Goal: Transaction & Acquisition: Purchase product/service

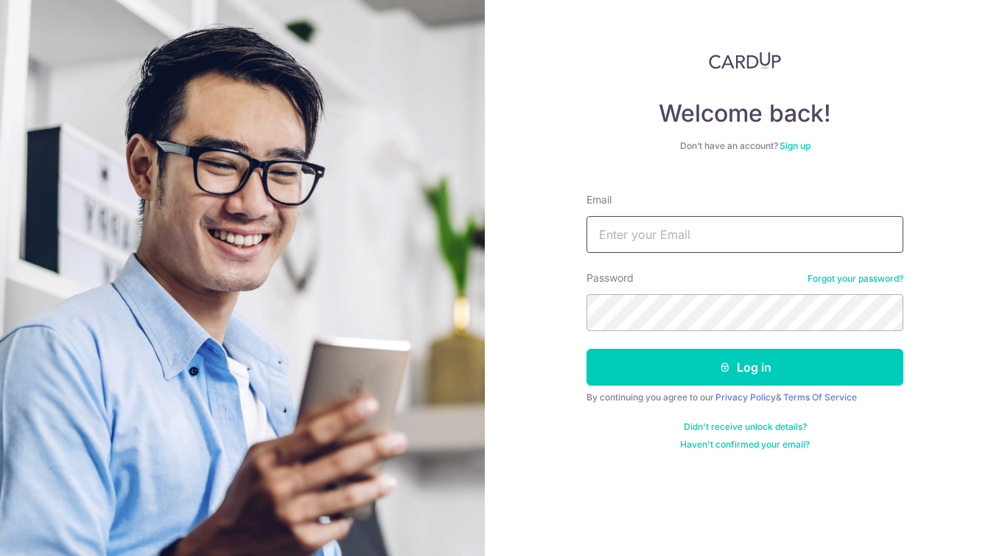
click at [712, 242] on input "Email" at bounding box center [745, 234] width 317 height 37
type input "linjj93@hotmail.com"
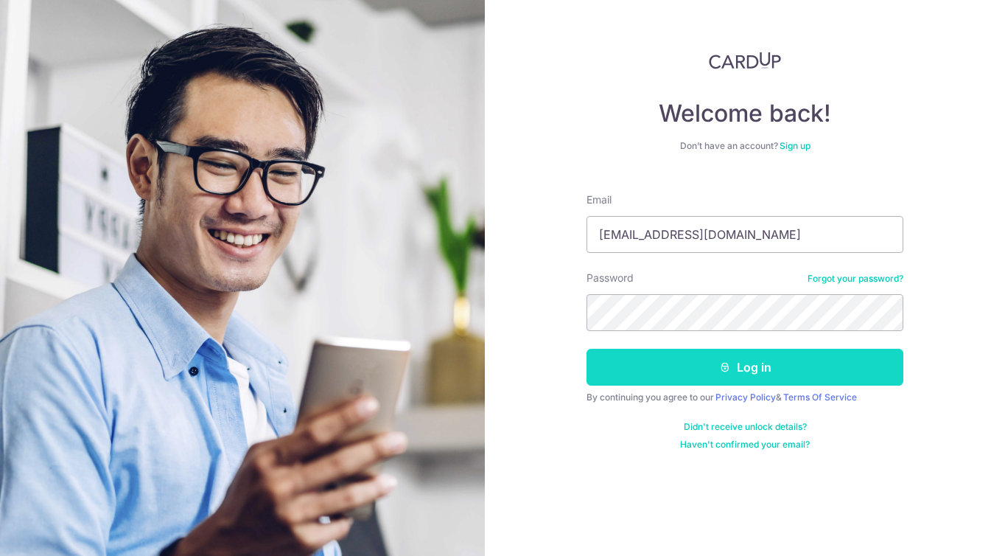
click at [736, 364] on button "Log in" at bounding box center [745, 367] width 317 height 37
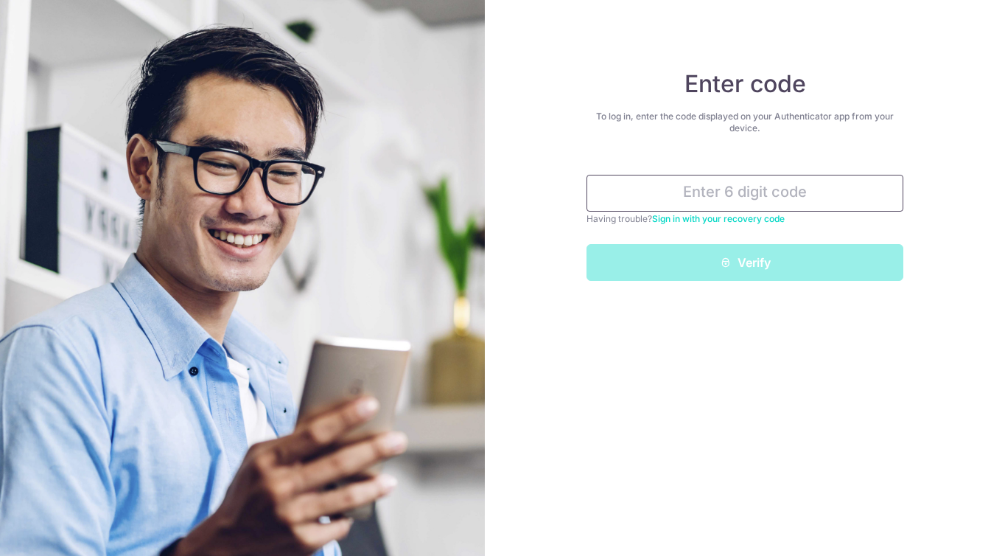
click at [798, 190] on input "text" at bounding box center [745, 193] width 317 height 37
click at [805, 198] on input "text" at bounding box center [745, 193] width 317 height 37
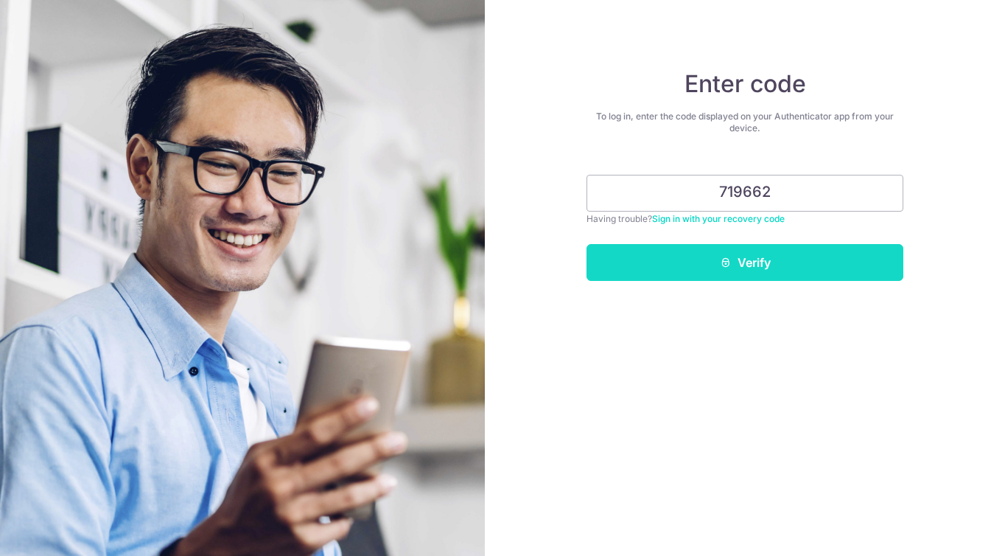
type input "719662"
click at [818, 258] on button "Verify" at bounding box center [745, 262] width 317 height 37
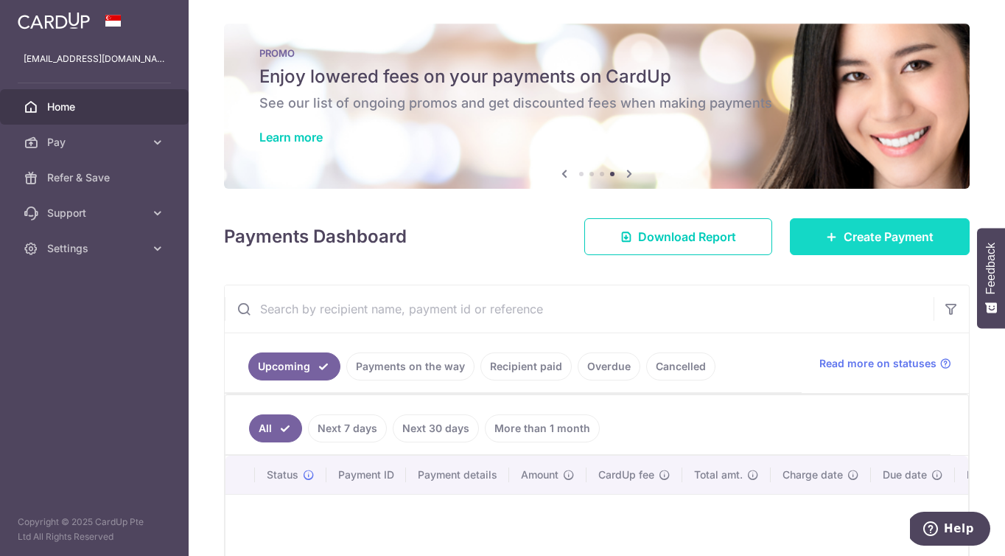
click at [853, 243] on span "Create Payment" at bounding box center [889, 237] width 90 height 18
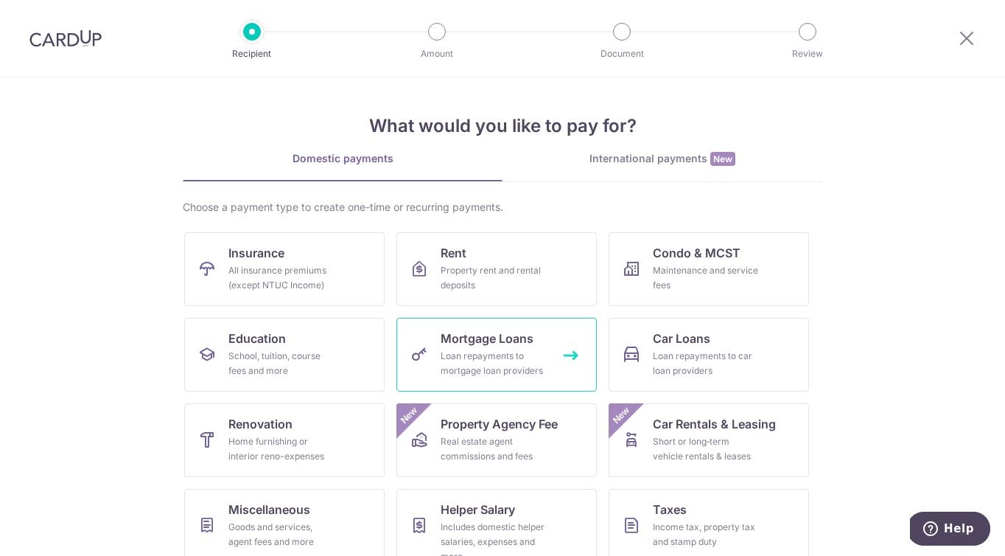
scroll to position [104, 0]
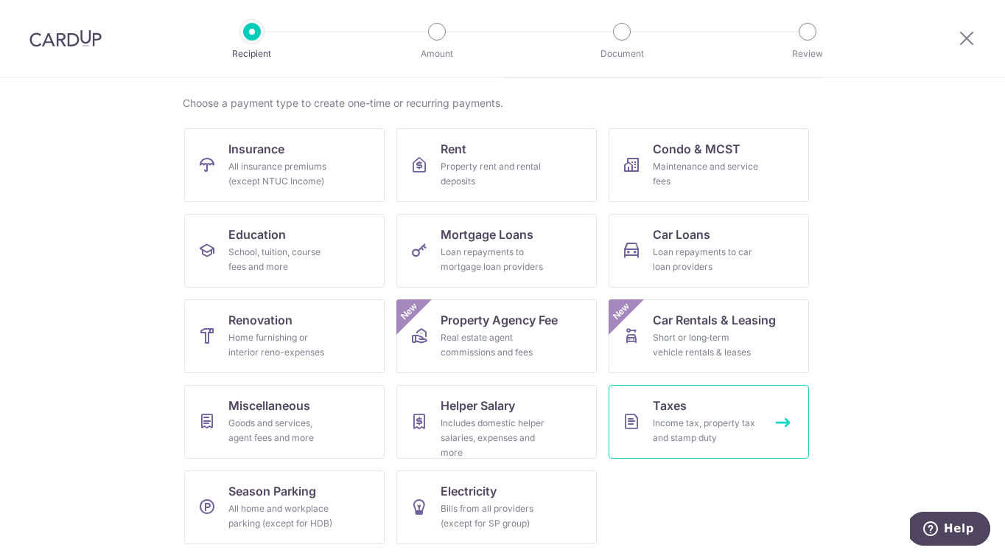
click at [710, 424] on div "Income tax, property tax and stamp duty" at bounding box center [706, 430] width 106 height 29
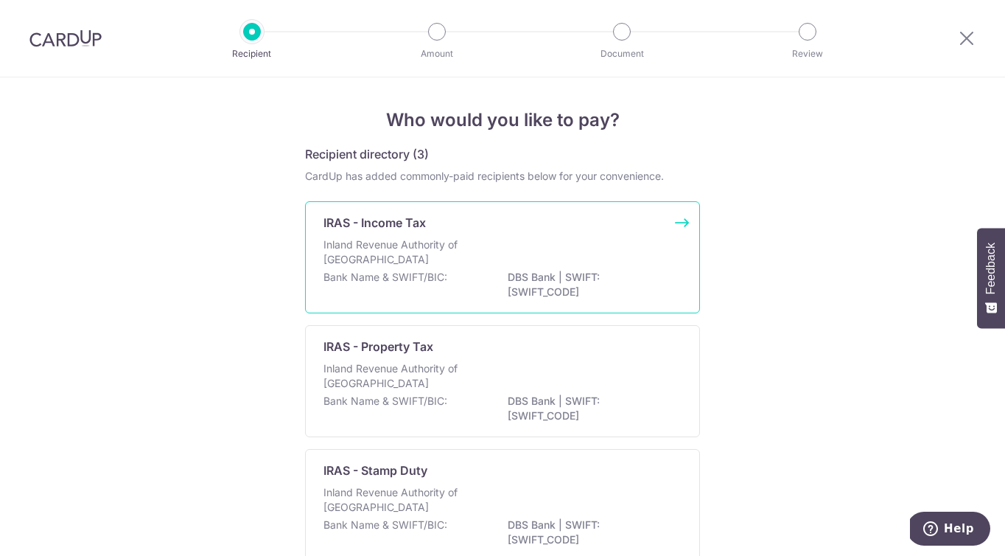
click at [589, 228] on div "IRAS - Income Tax" at bounding box center [494, 223] width 340 height 18
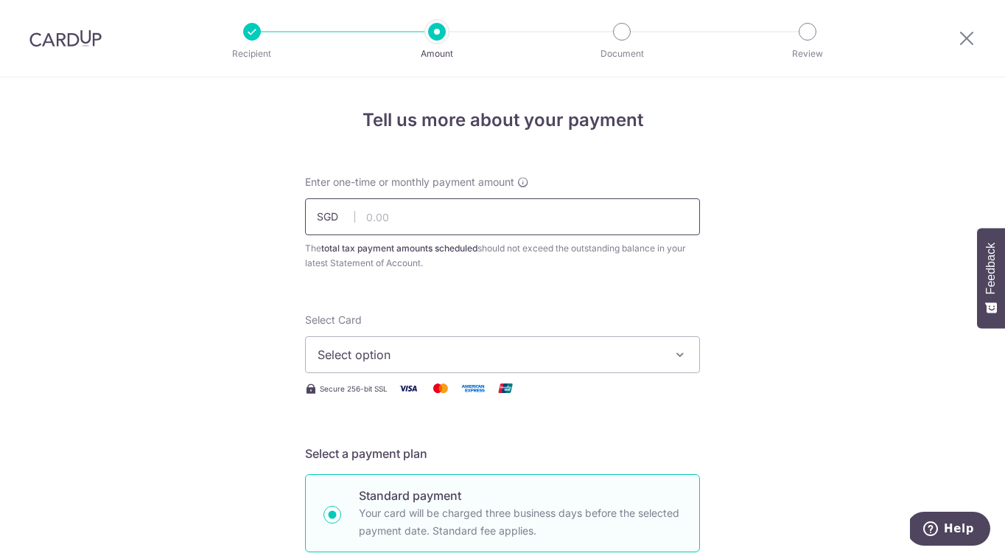
click at [501, 215] on input "text" at bounding box center [502, 216] width 395 height 37
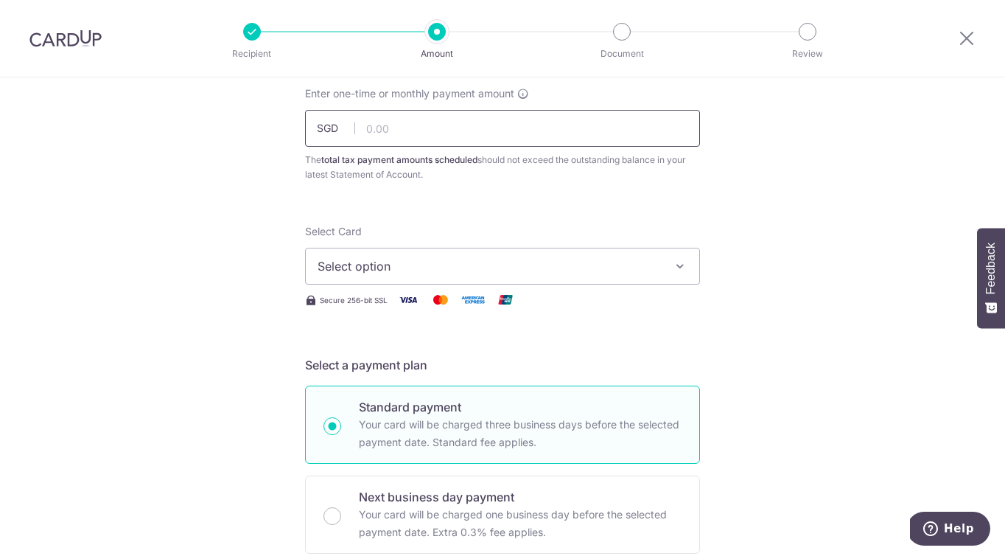
scroll to position [91, 0]
click at [527, 130] on input "text" at bounding box center [502, 126] width 395 height 37
type input "282.76"
click at [550, 277] on button "Select option" at bounding box center [502, 263] width 395 height 37
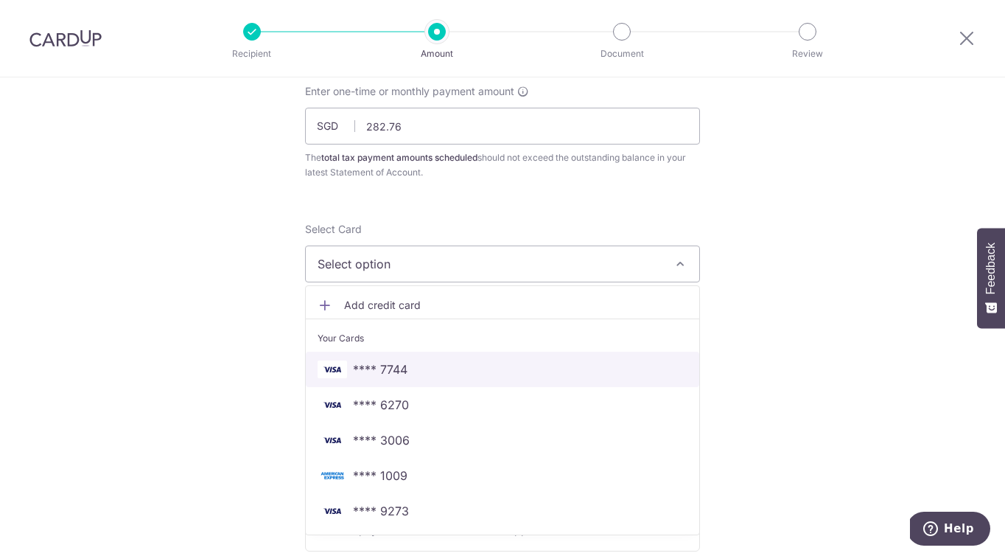
click at [581, 371] on span "**** 7744" at bounding box center [503, 369] width 370 height 18
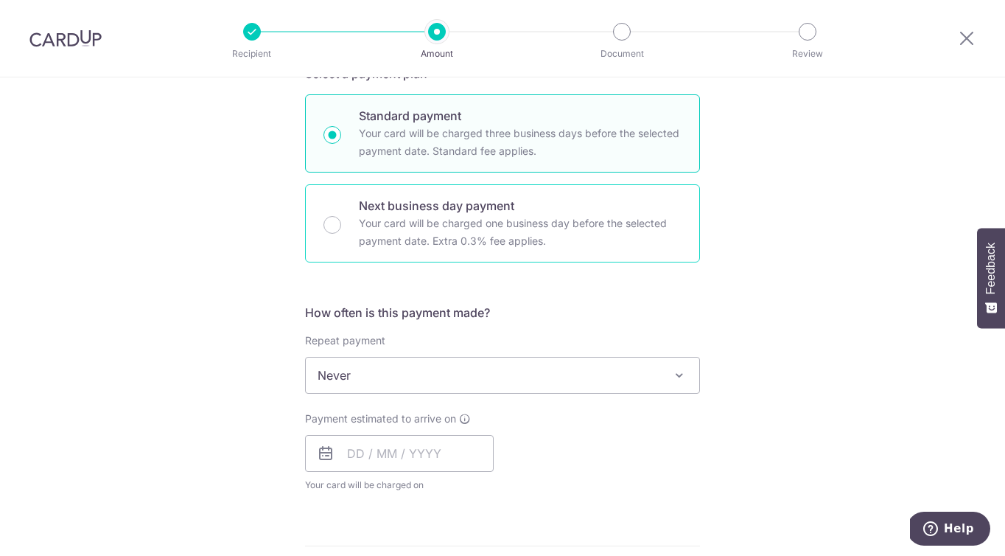
scroll to position [372, 0]
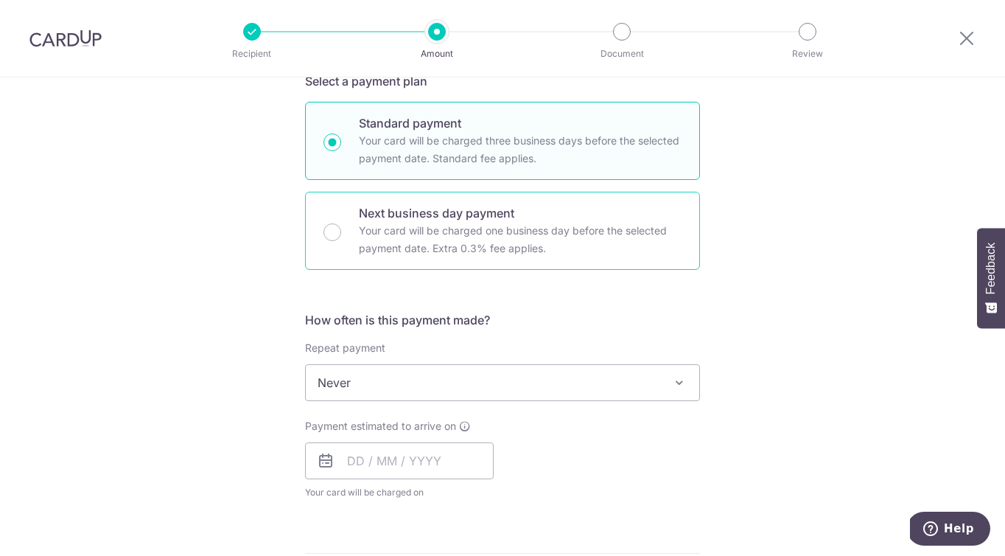
click at [615, 225] on p "Your card will be charged one business day before the selected payment date. Ex…" at bounding box center [520, 239] width 323 height 35
click at [341, 225] on input "Next business day payment Your card will be charged one business day before the…" at bounding box center [333, 232] width 18 height 18
radio input "false"
radio input "true"
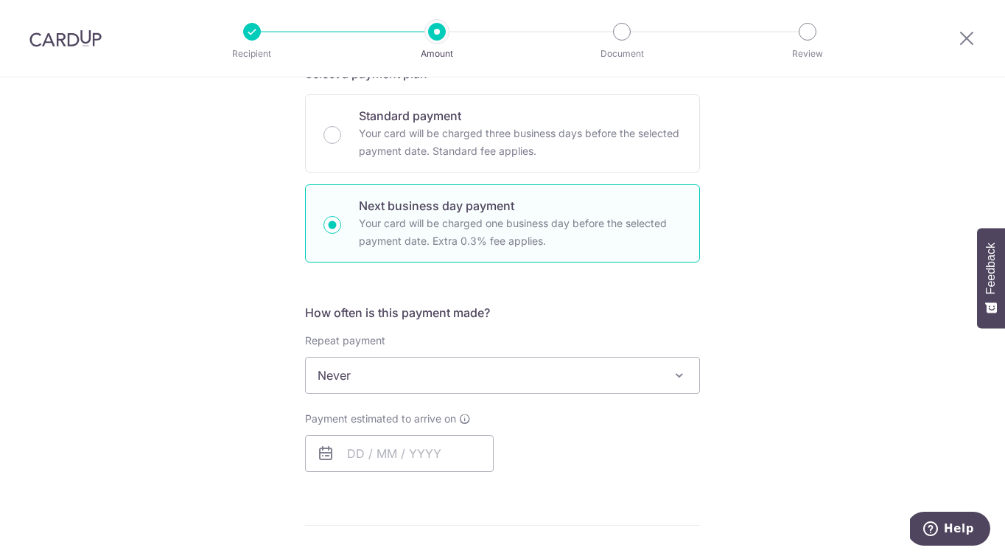
scroll to position [380, 0]
click at [624, 385] on span "Never" at bounding box center [503, 374] width 394 height 35
click at [385, 450] on input "text" at bounding box center [399, 452] width 189 height 37
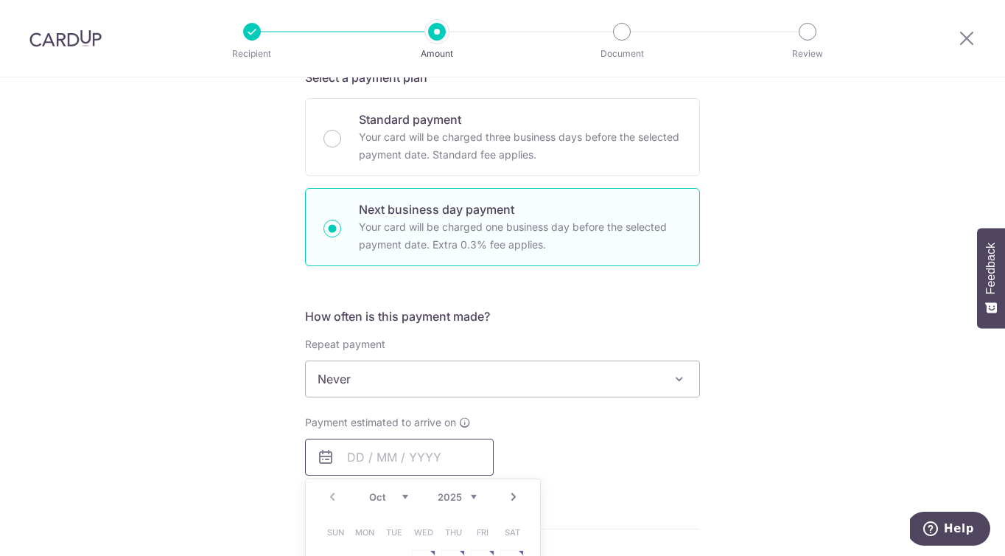
scroll to position [362, 0]
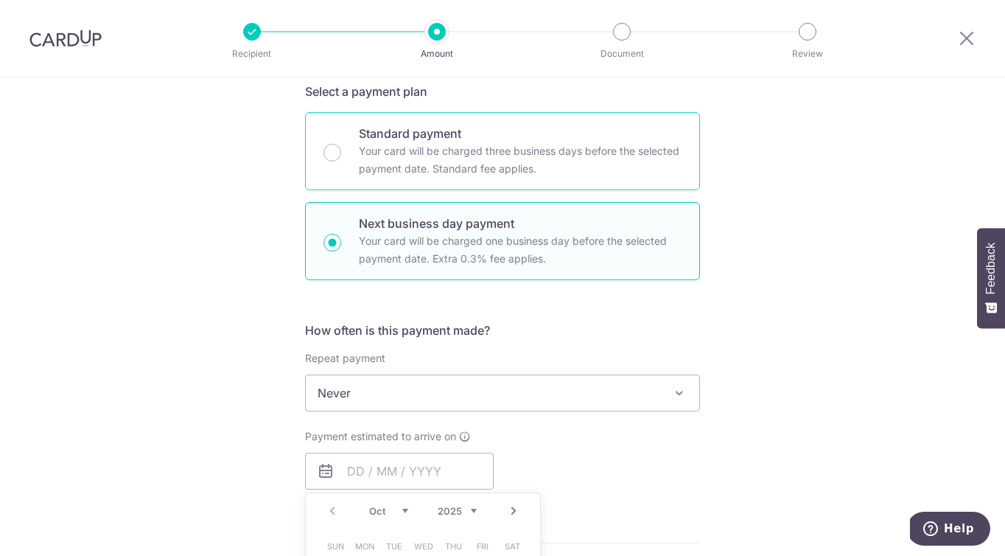
click at [600, 162] on p "Your card will be charged three business days before the selected payment date.…" at bounding box center [520, 159] width 323 height 35
click at [341, 161] on input "Standard payment Your card will be charged three business days before the selec…" at bounding box center [333, 153] width 18 height 18
radio input "true"
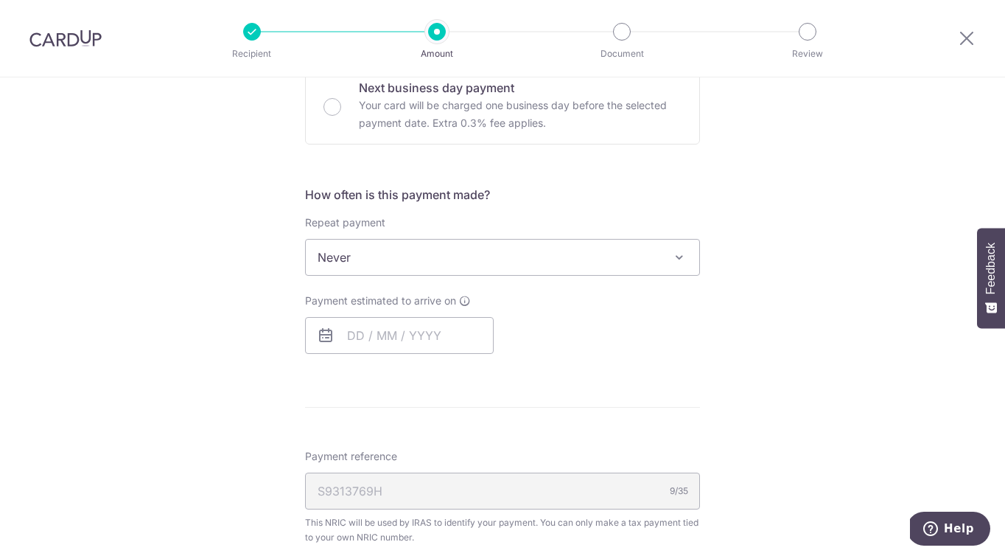
scroll to position [521, 0]
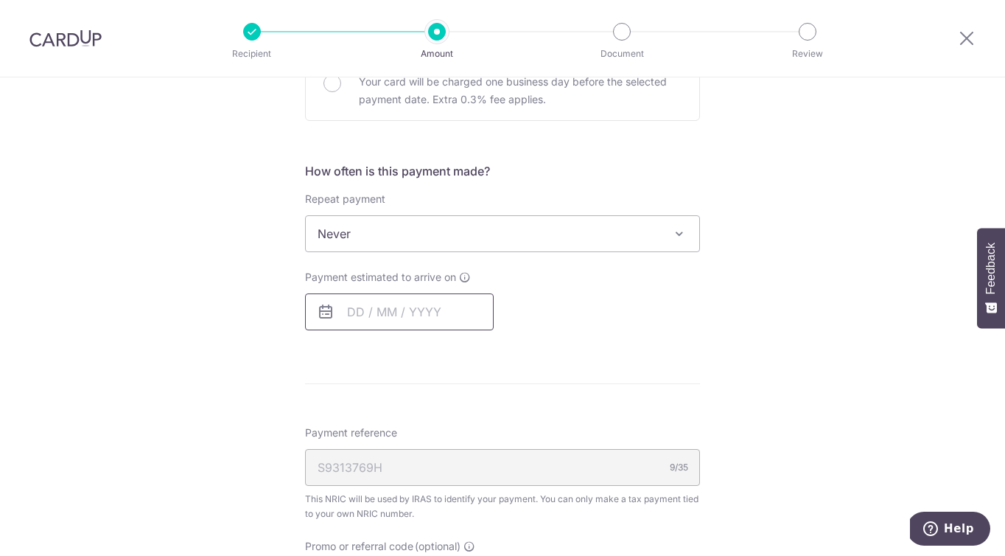
click at [402, 310] on input "text" at bounding box center [399, 311] width 189 height 37
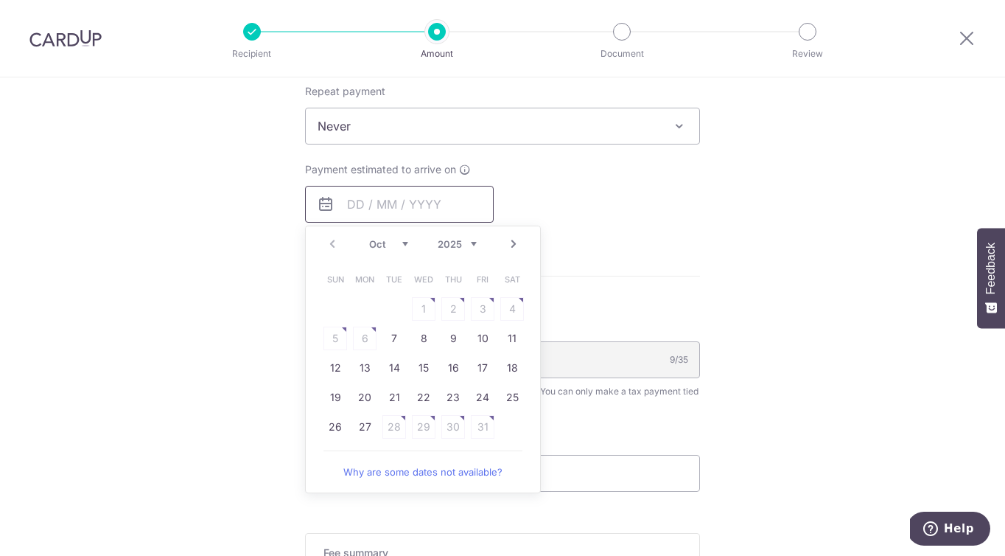
scroll to position [647, 0]
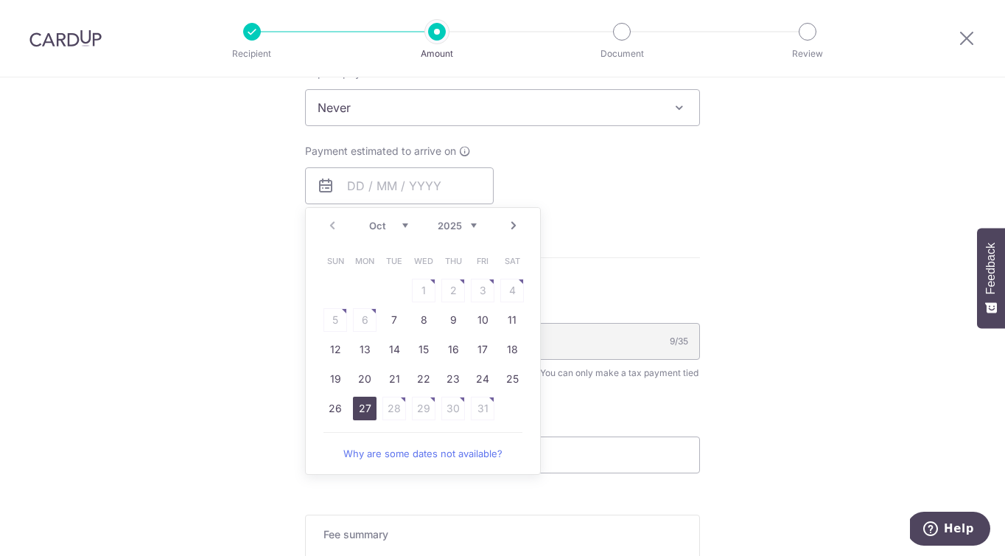
click at [363, 409] on link "27" at bounding box center [365, 408] width 24 height 24
type input "[DATE]"
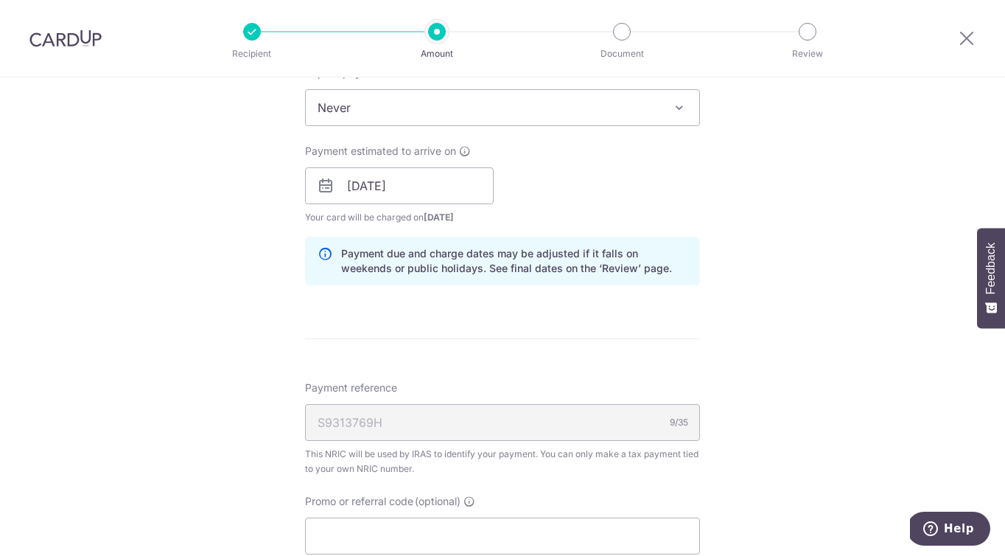
click at [503, 265] on p "Payment due and charge dates may be adjusted if it falls on weekends or public …" at bounding box center [514, 260] width 346 height 29
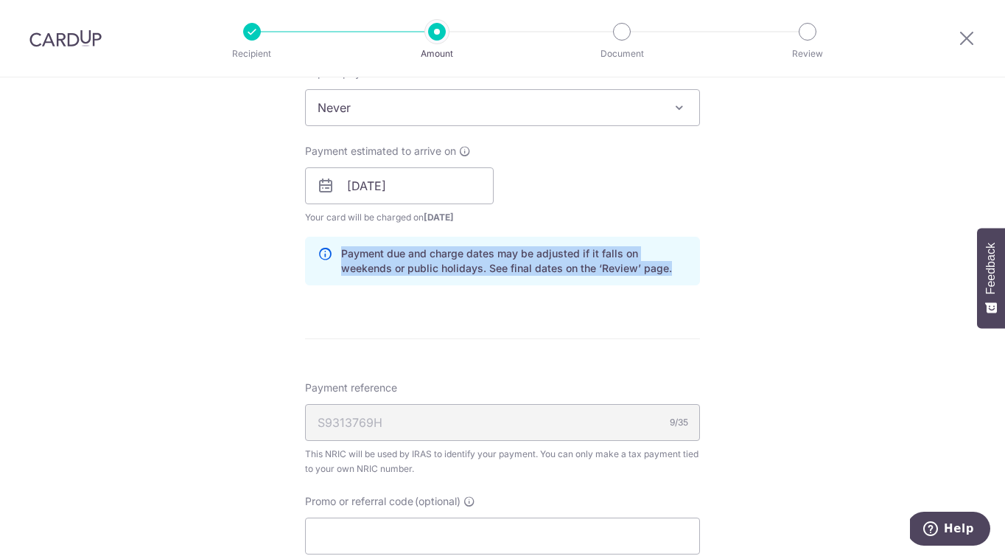
click at [546, 270] on p "Payment due and charge dates may be adjusted if it falls on weekends or public …" at bounding box center [514, 260] width 346 height 29
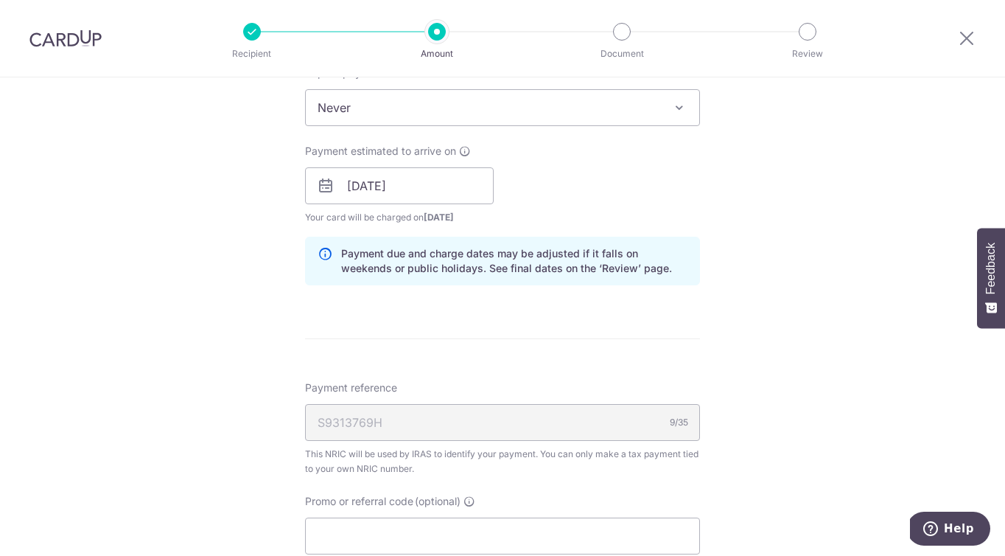
click at [546, 270] on p "Payment due and charge dates may be adjusted if it falls on weekends or public …" at bounding box center [514, 260] width 346 height 29
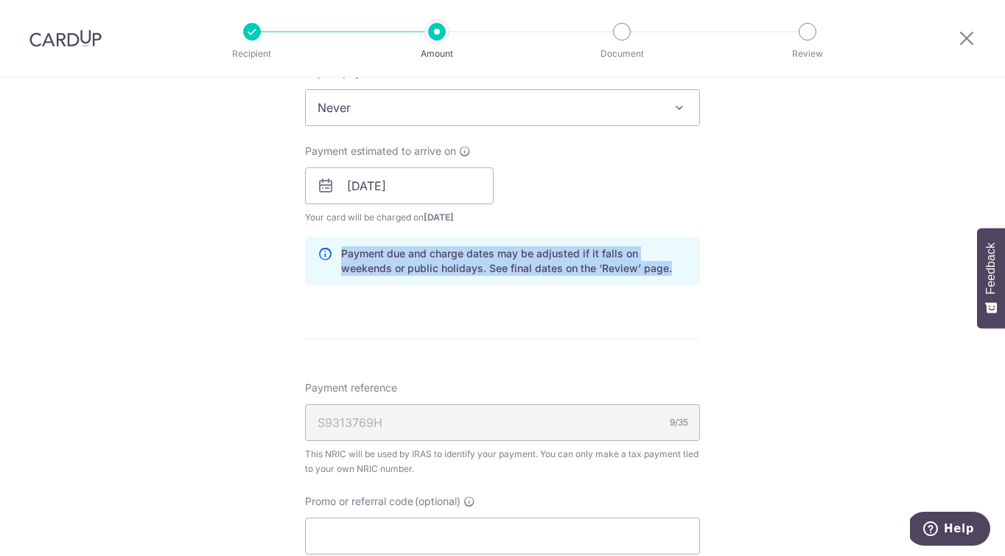
click at [601, 267] on p "Payment due and charge dates may be adjusted if it falls on weekends or public …" at bounding box center [514, 260] width 346 height 29
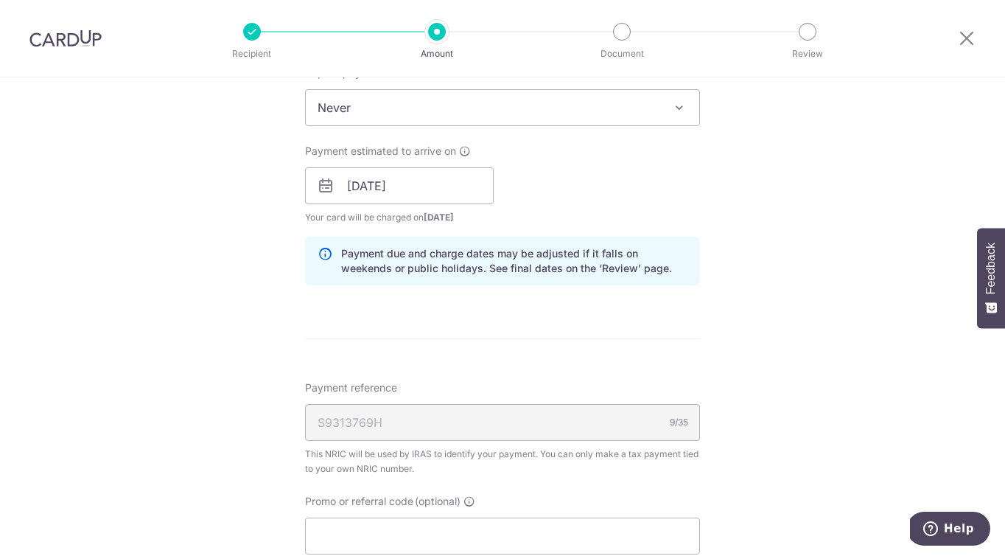
scroll to position [593, 0]
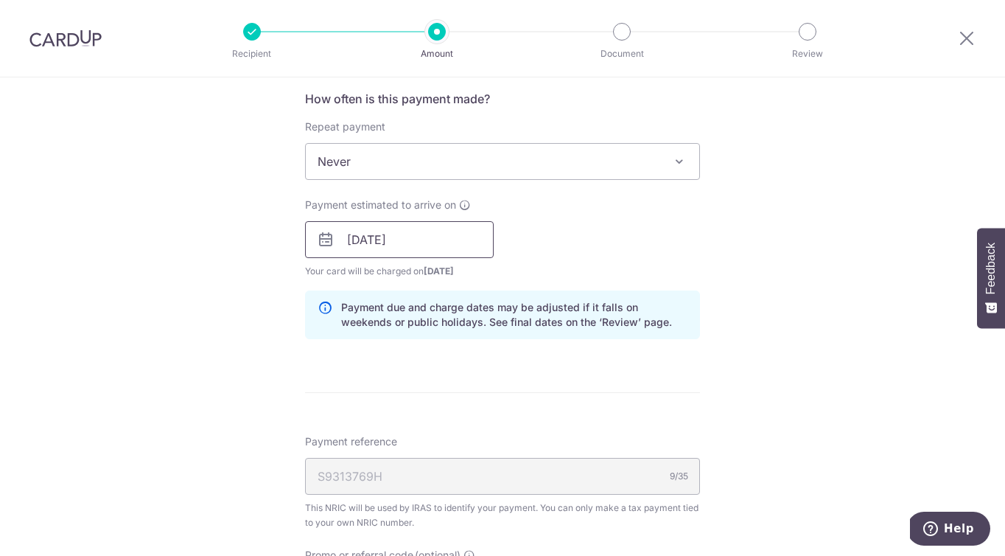
click at [417, 231] on input "[DATE]" at bounding box center [399, 239] width 189 height 37
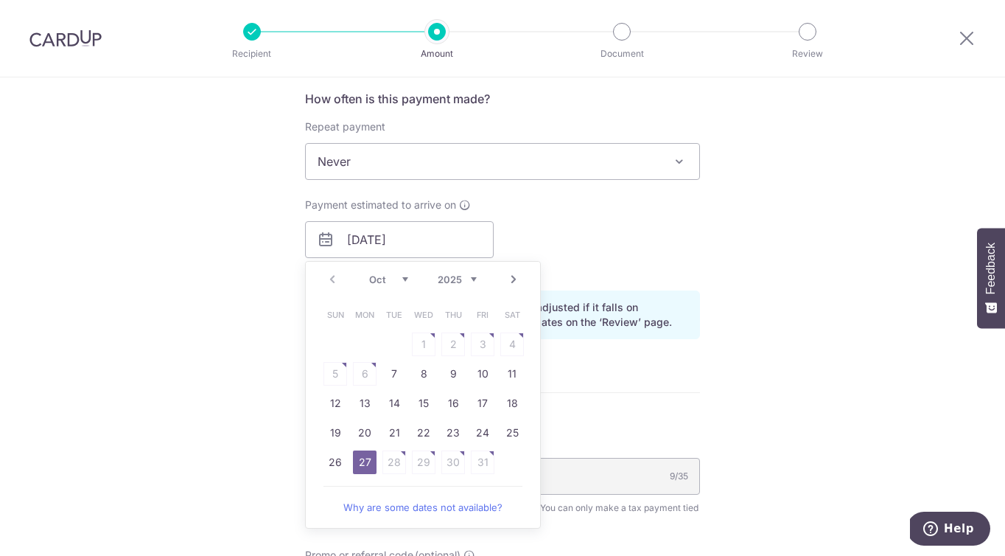
click at [509, 281] on link "Next" at bounding box center [514, 279] width 18 height 18
click at [326, 273] on link "Prev" at bounding box center [333, 279] width 18 height 18
click at [359, 459] on link "27" at bounding box center [365, 462] width 24 height 24
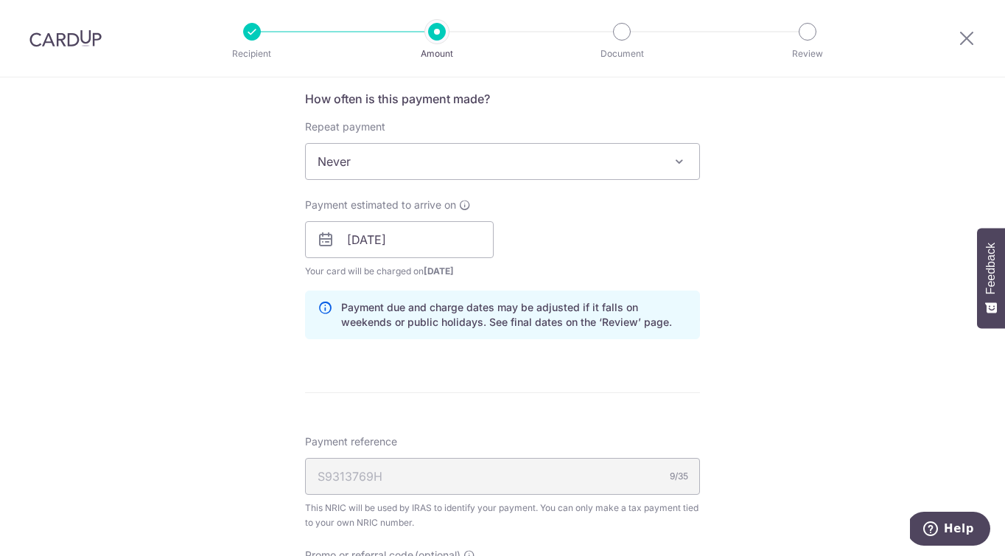
click at [731, 280] on div "Tell us more about your payment Enter one-time or monthly payment amount SGD 28…" at bounding box center [502, 198] width 1005 height 1429
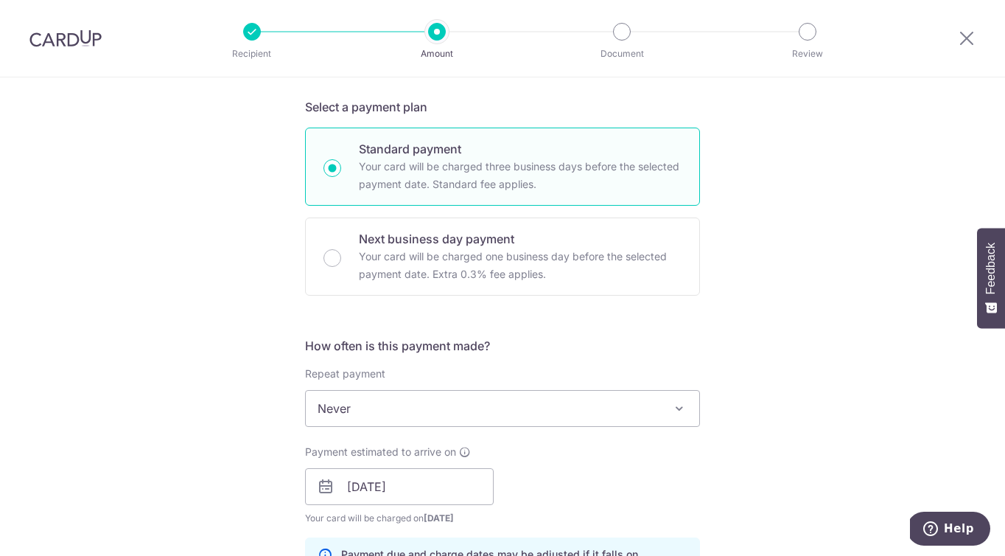
scroll to position [377, 0]
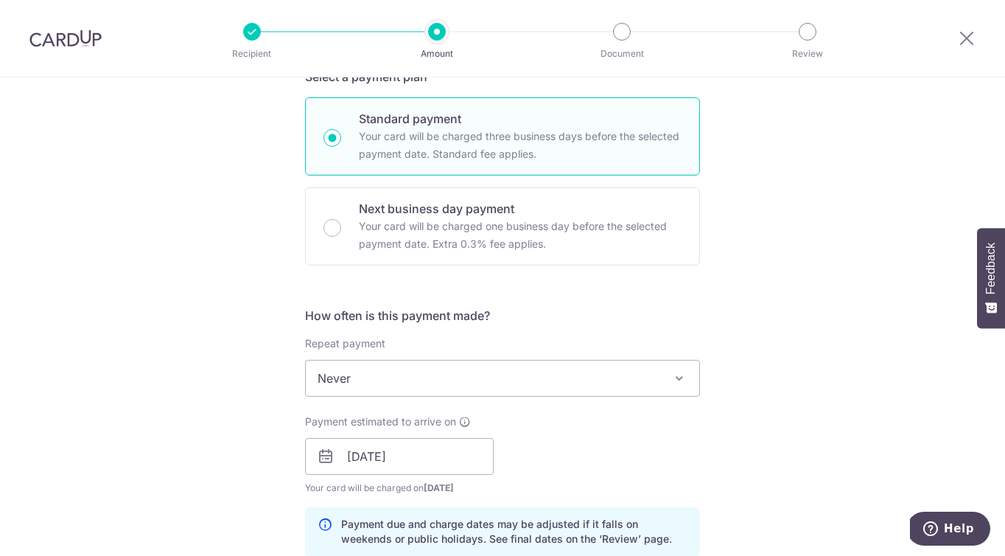
click at [581, 393] on span "Never" at bounding box center [503, 377] width 394 height 35
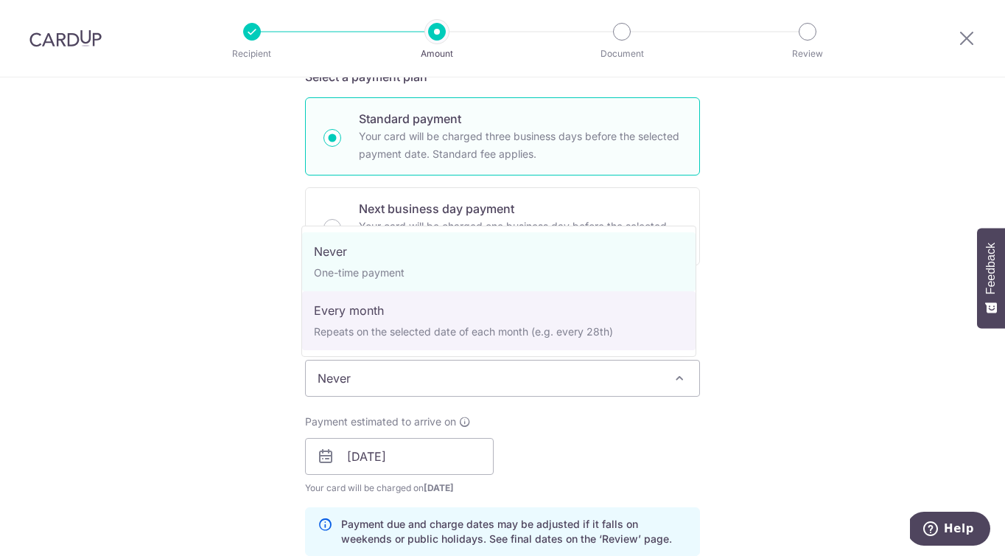
select select "3"
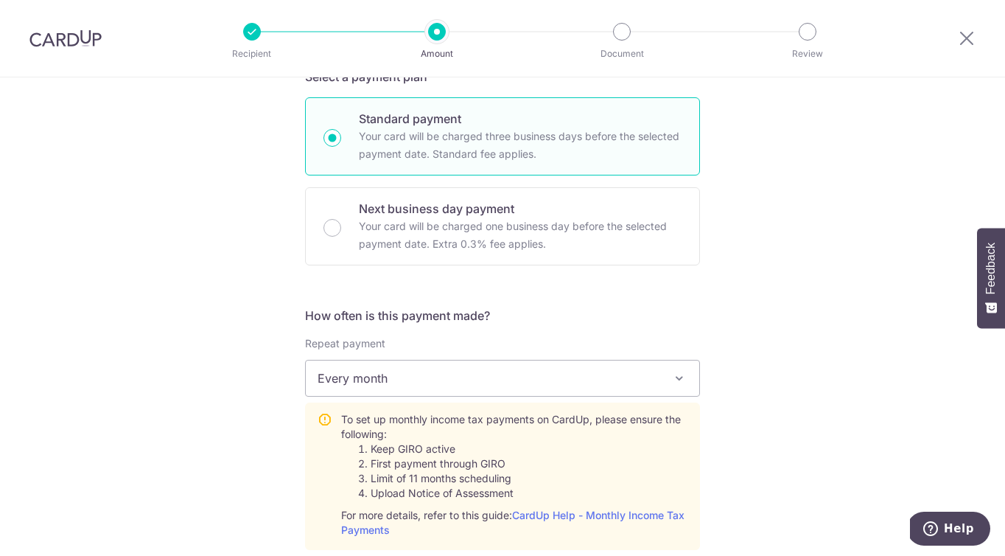
click at [768, 420] on div "Tell us more about your payment Enter one-time or monthly payment amount SGD 28…" at bounding box center [502, 499] width 1005 height 1597
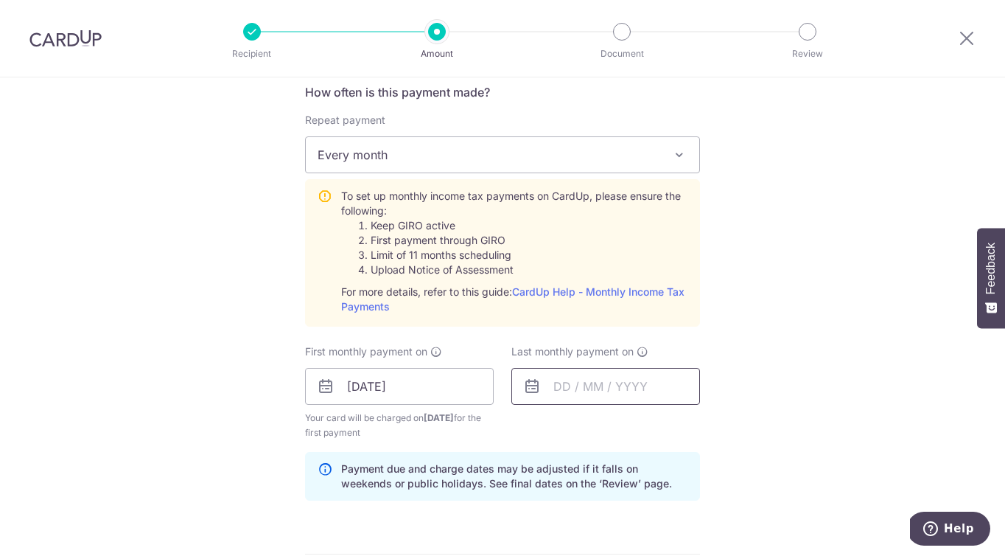
click at [664, 394] on input "text" at bounding box center [605, 386] width 189 height 37
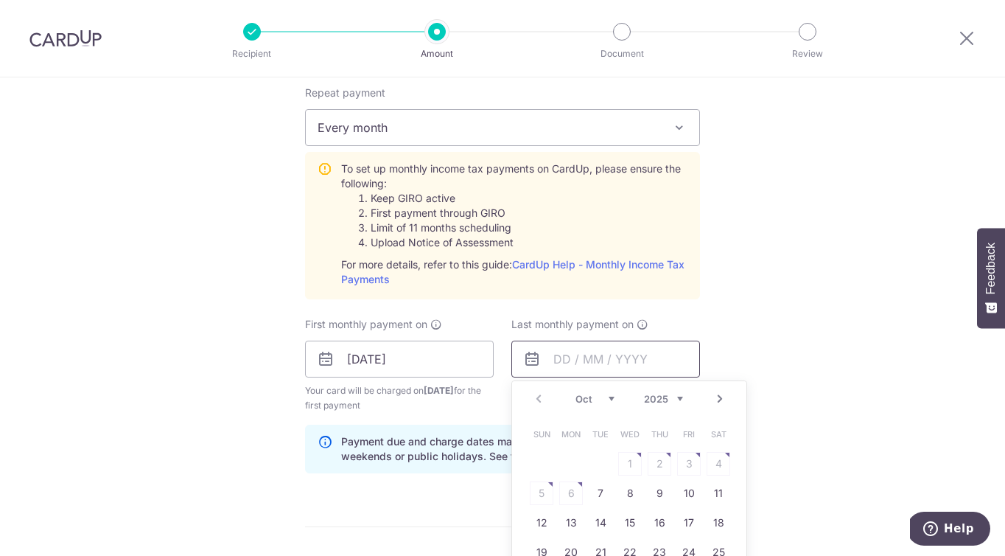
scroll to position [699, 0]
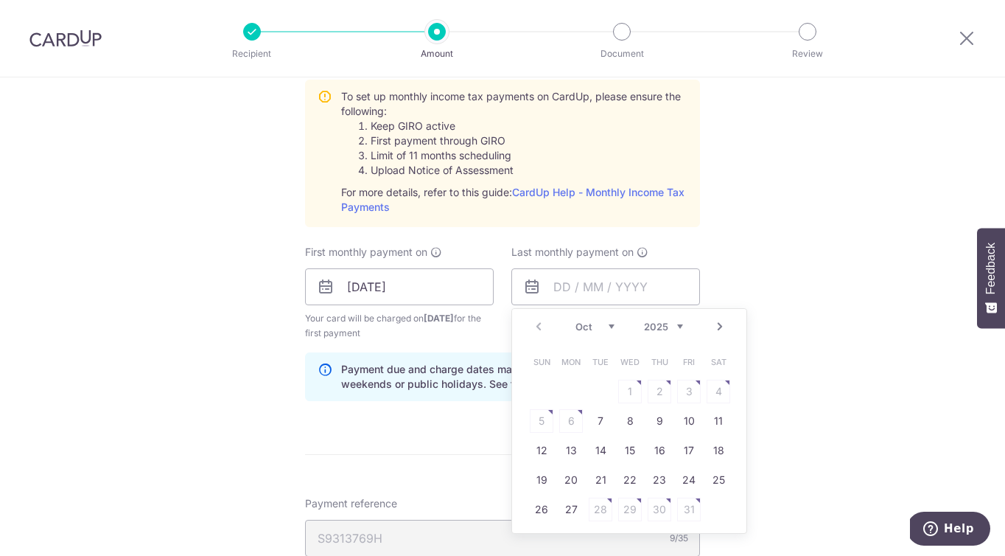
click at [719, 328] on link "Next" at bounding box center [720, 327] width 18 height 18
click at [631, 479] on link "25" at bounding box center [630, 480] width 24 height 24
type input "[DATE]"
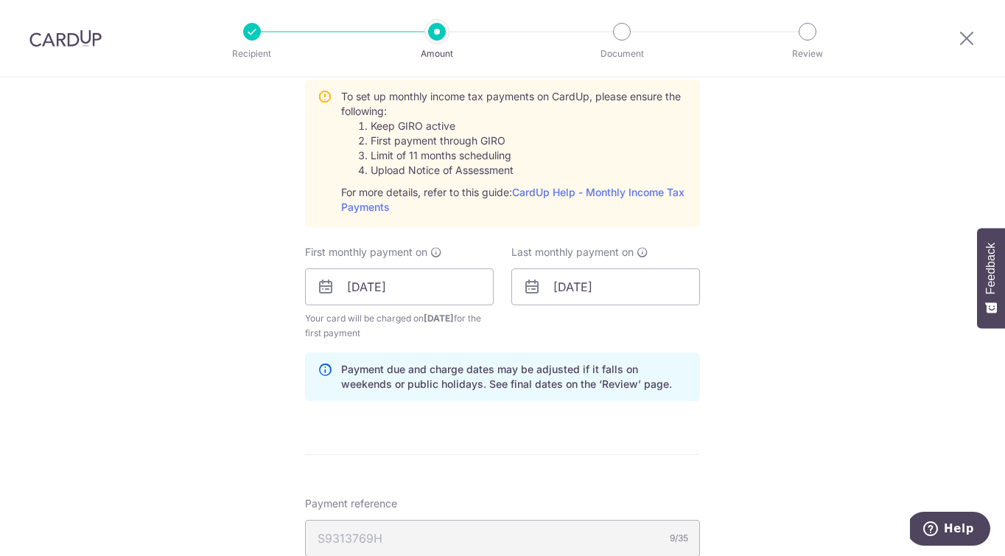
click at [818, 342] on div "Tell us more about your payment Enter one-time or monthly payment amount SGD 28…" at bounding box center [502, 176] width 1005 height 1597
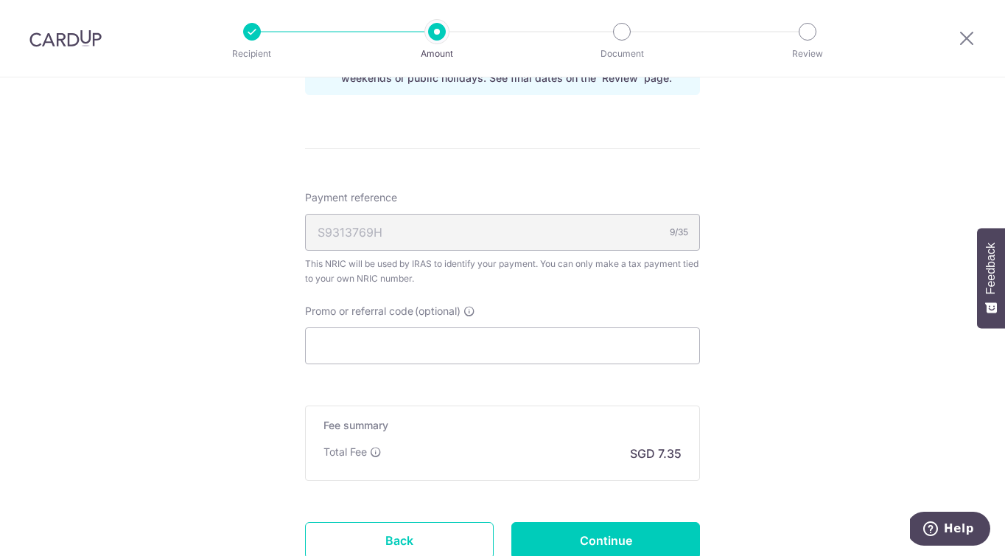
scroll to position [1119, 0]
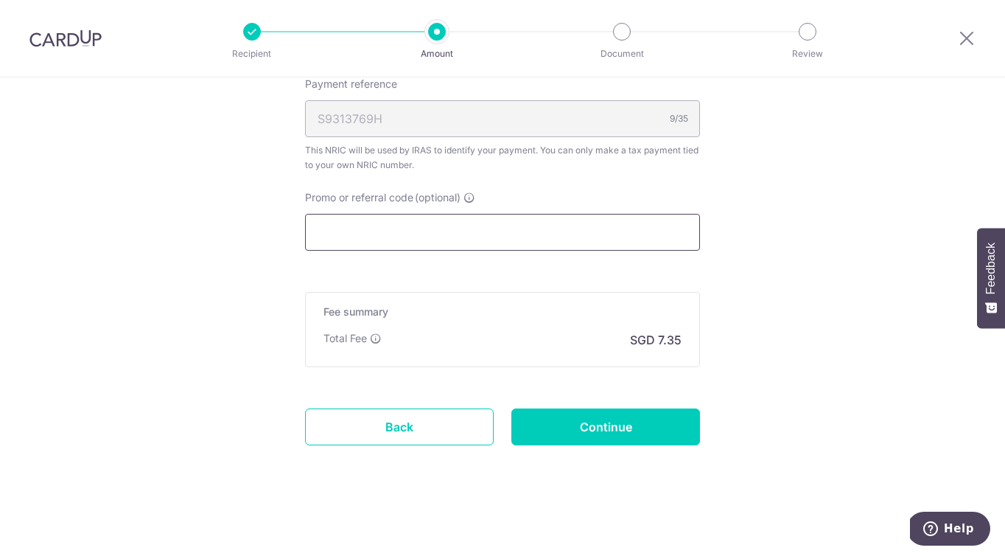
click at [604, 244] on input "Promo or referral code (optional)" at bounding box center [502, 232] width 395 height 37
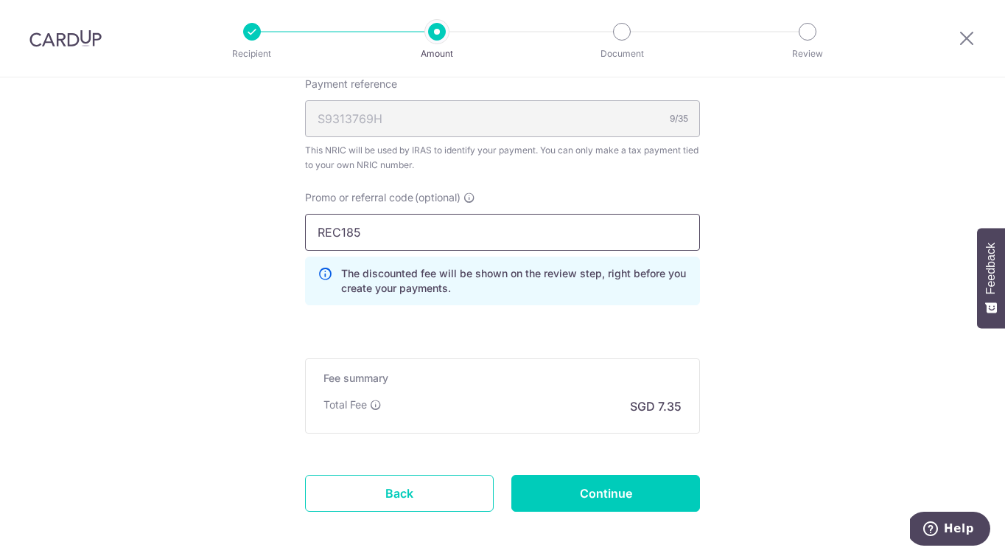
type input "REC185"
click at [660, 486] on input "Continue" at bounding box center [605, 493] width 189 height 37
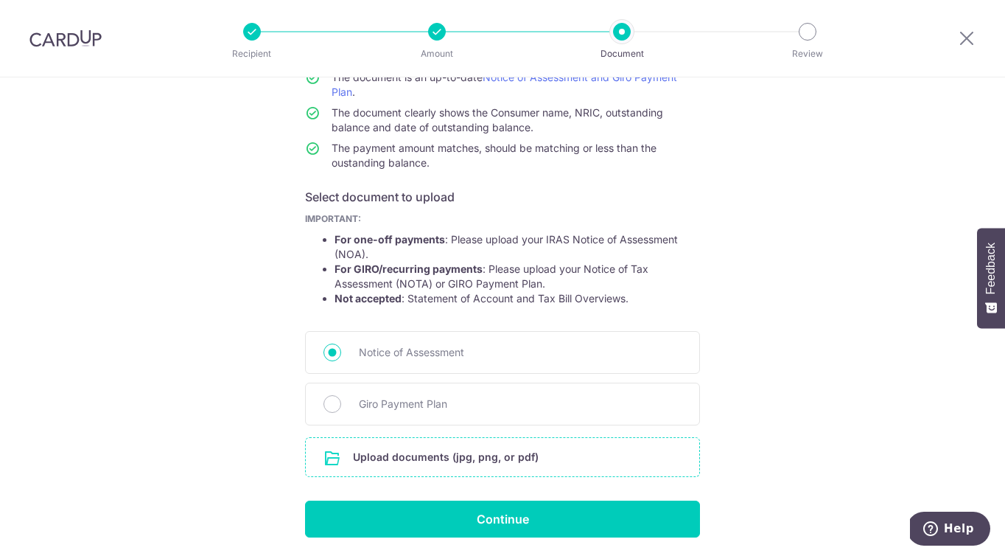
scroll to position [197, 0]
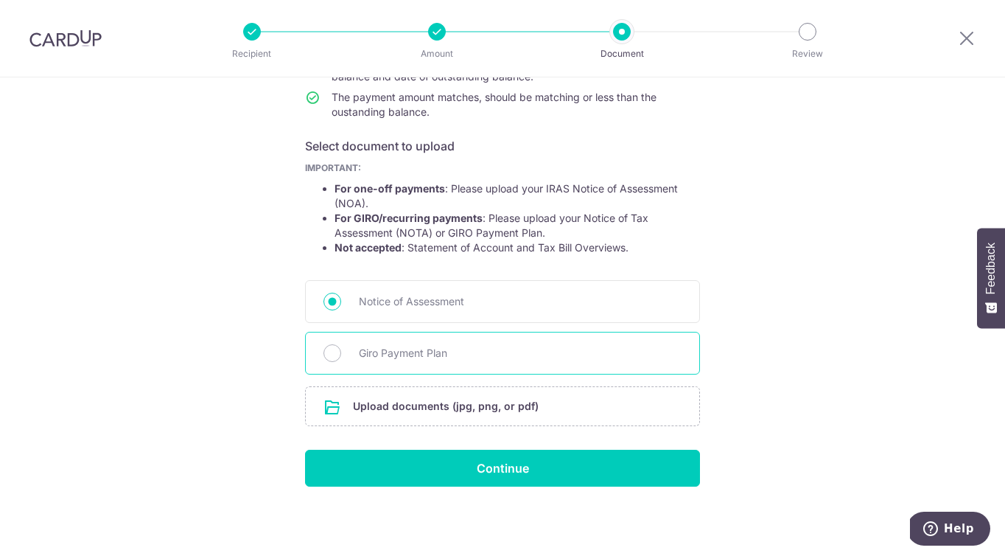
click at [489, 354] on span "Giro Payment Plan" at bounding box center [520, 353] width 323 height 18
click at [341, 354] on input "Giro Payment Plan" at bounding box center [333, 353] width 18 height 18
radio input "true"
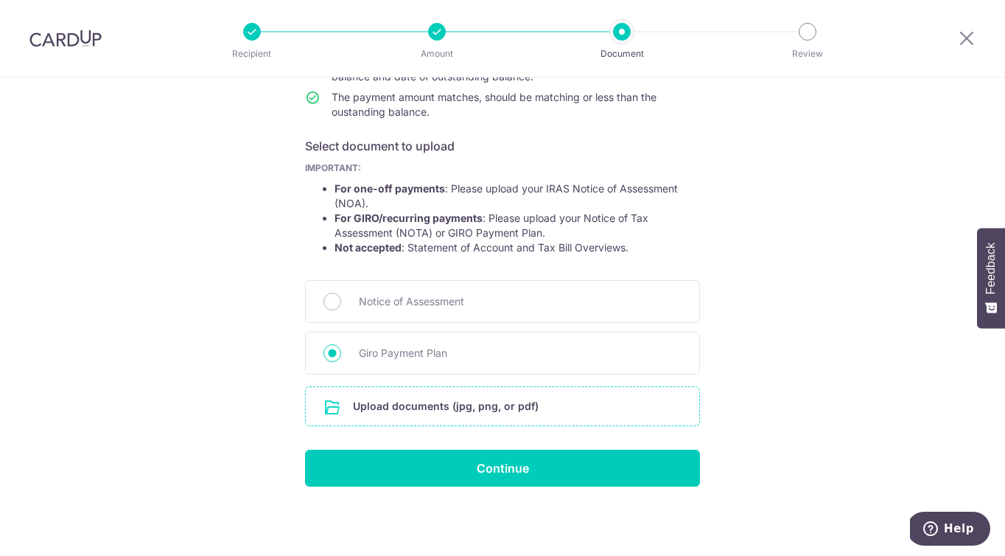
click at [517, 410] on input "file" at bounding box center [503, 406] width 394 height 38
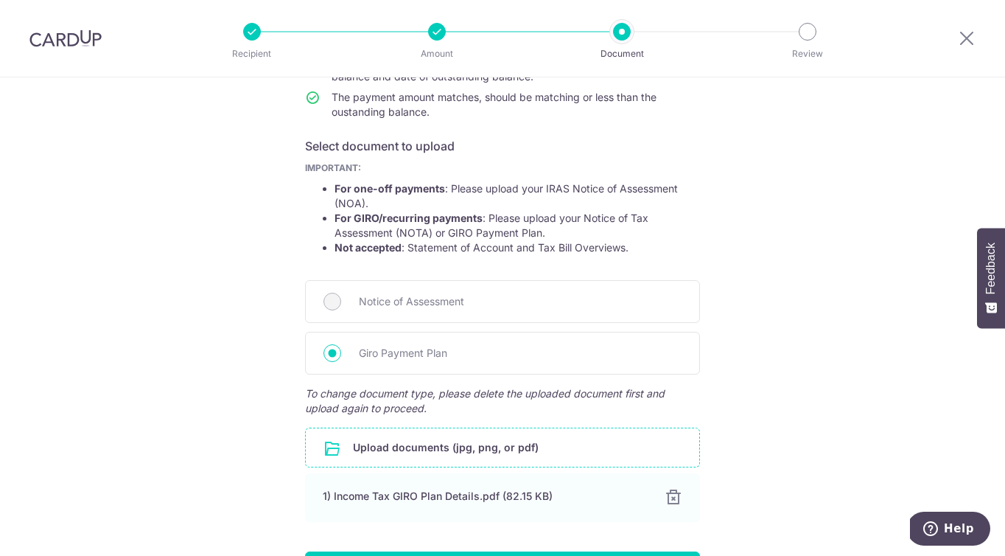
scroll to position [298, 0]
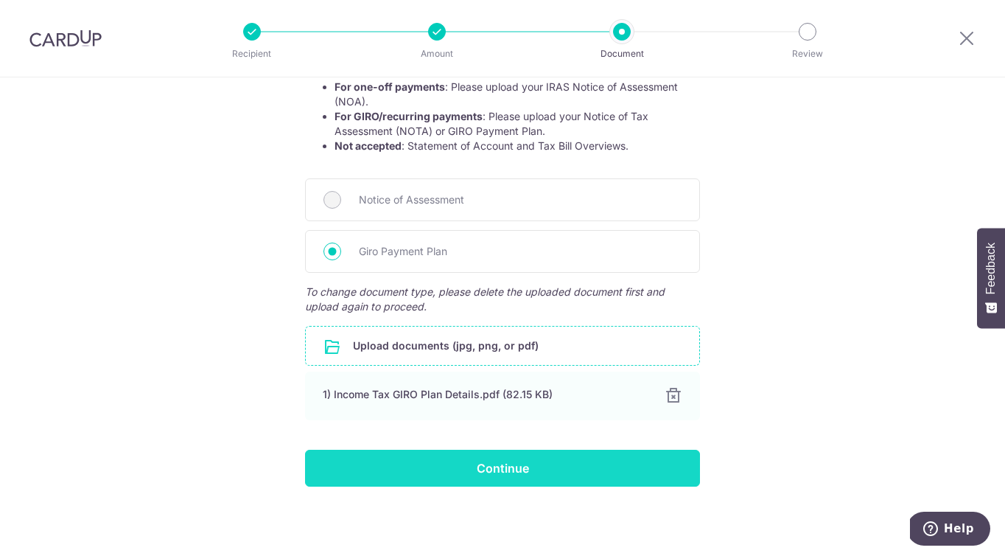
click at [651, 469] on input "Continue" at bounding box center [502, 468] width 395 height 37
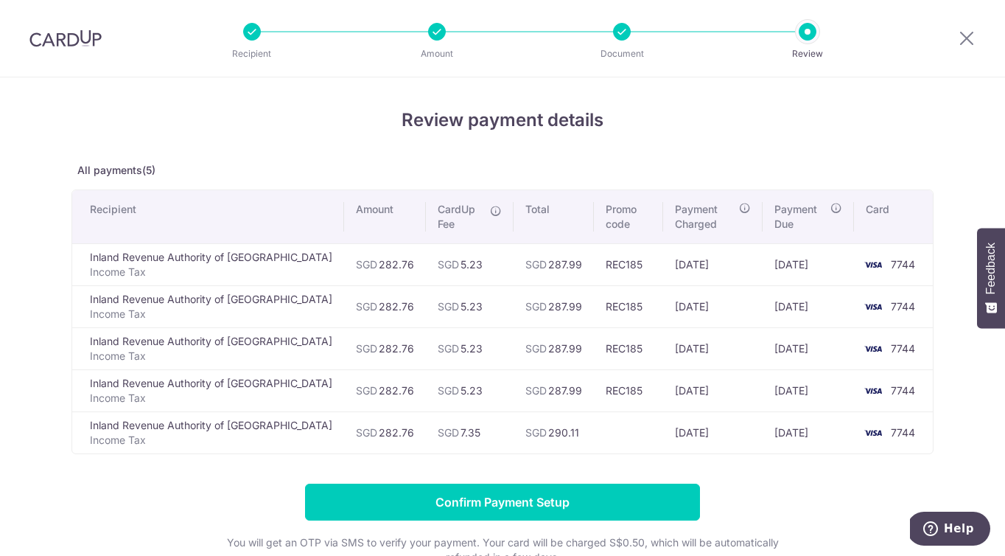
click at [620, 32] on div at bounding box center [622, 32] width 18 height 18
click at [969, 36] on icon at bounding box center [967, 38] width 18 height 18
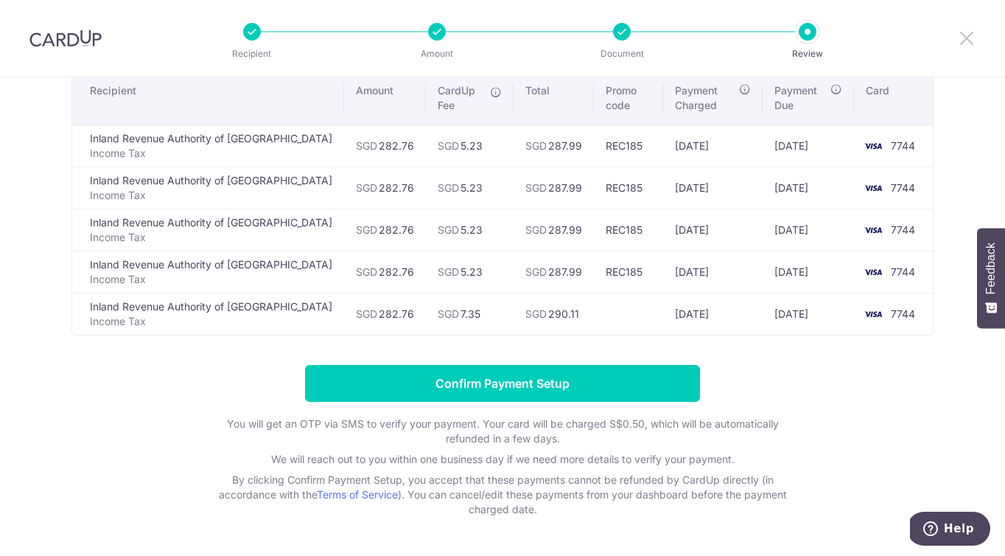
scroll to position [119, 0]
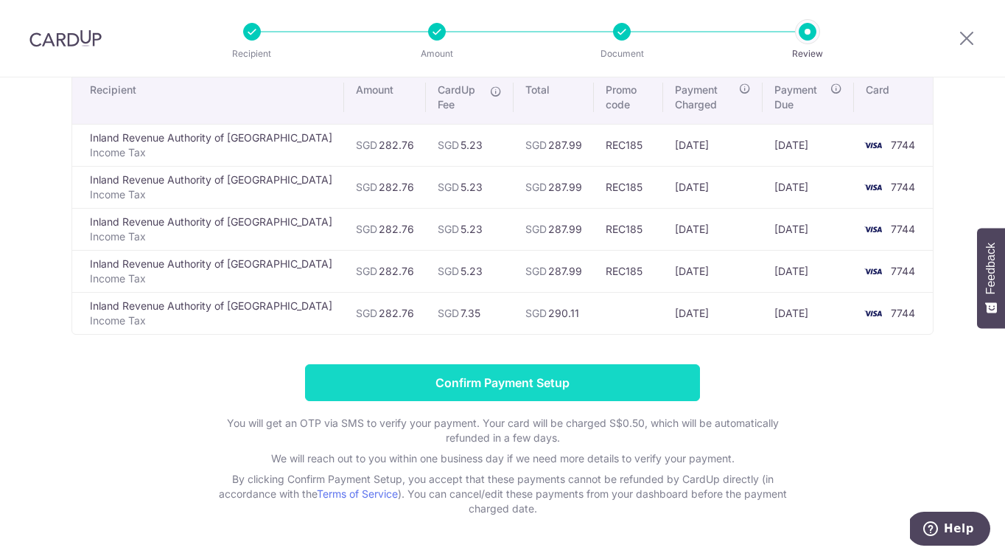
click at [623, 380] on input "Confirm Payment Setup" at bounding box center [502, 382] width 395 height 37
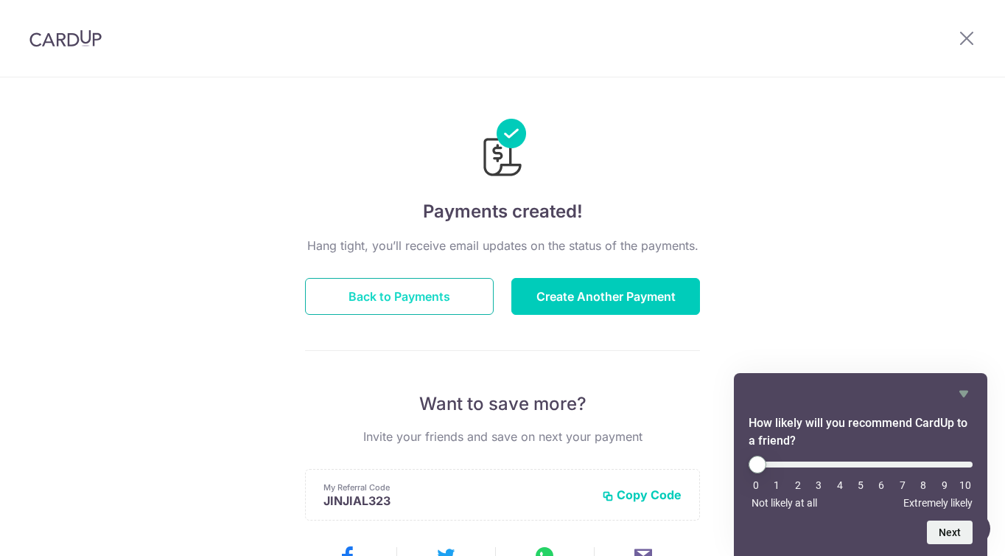
click at [419, 285] on button "Back to Payments" at bounding box center [399, 296] width 189 height 37
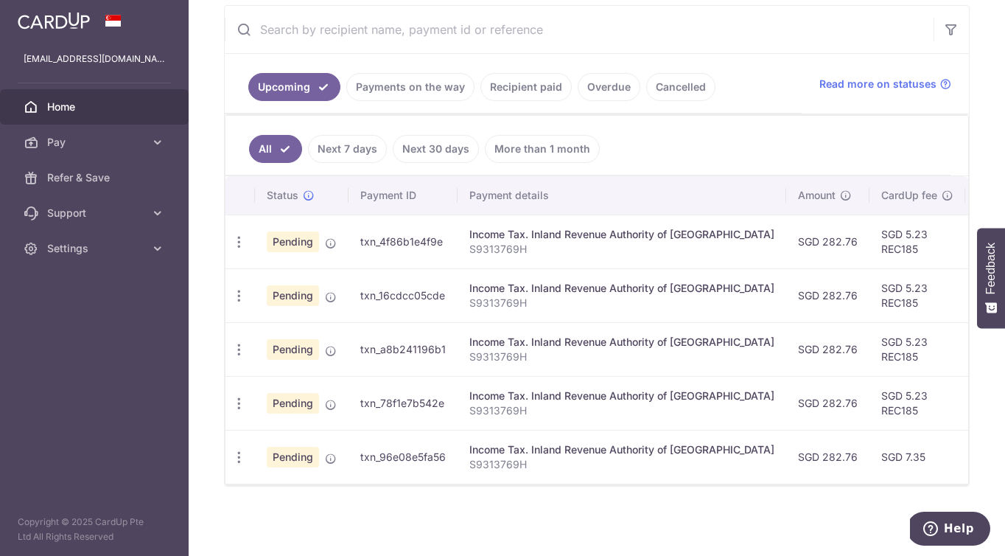
scroll to position [287, 0]
click at [118, 141] on span "Pay" at bounding box center [95, 142] width 97 height 15
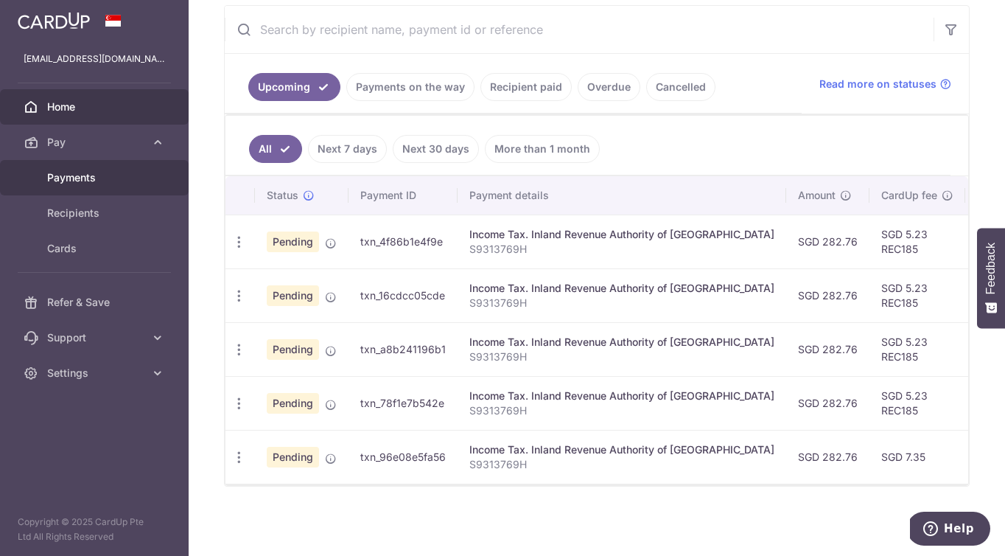
click at [108, 183] on span "Payments" at bounding box center [95, 177] width 97 height 15
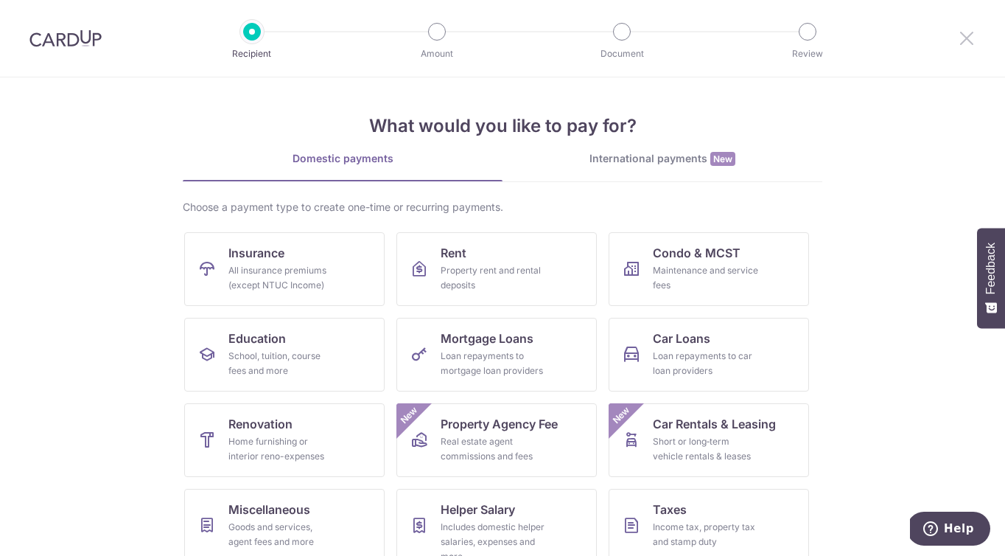
click at [961, 31] on icon at bounding box center [967, 38] width 18 height 18
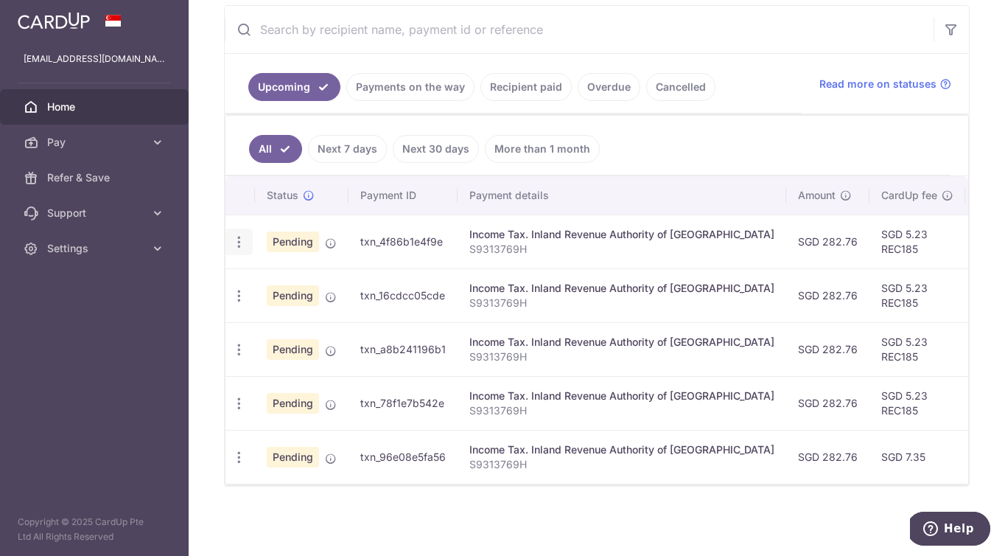
click at [240, 235] on icon "button" at bounding box center [238, 241] width 15 height 15
click at [338, 273] on span "Update payment" at bounding box center [317, 282] width 100 height 18
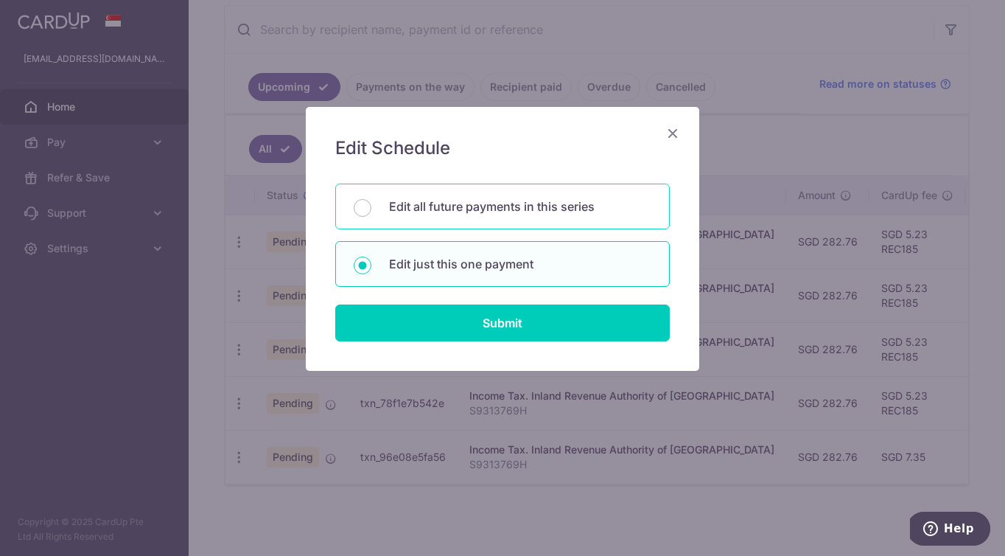
click at [581, 203] on p "Edit all future payments in this series" at bounding box center [520, 206] width 262 height 18
click at [371, 203] on input "Edit all future payments in this series" at bounding box center [363, 208] width 18 height 18
radio input "true"
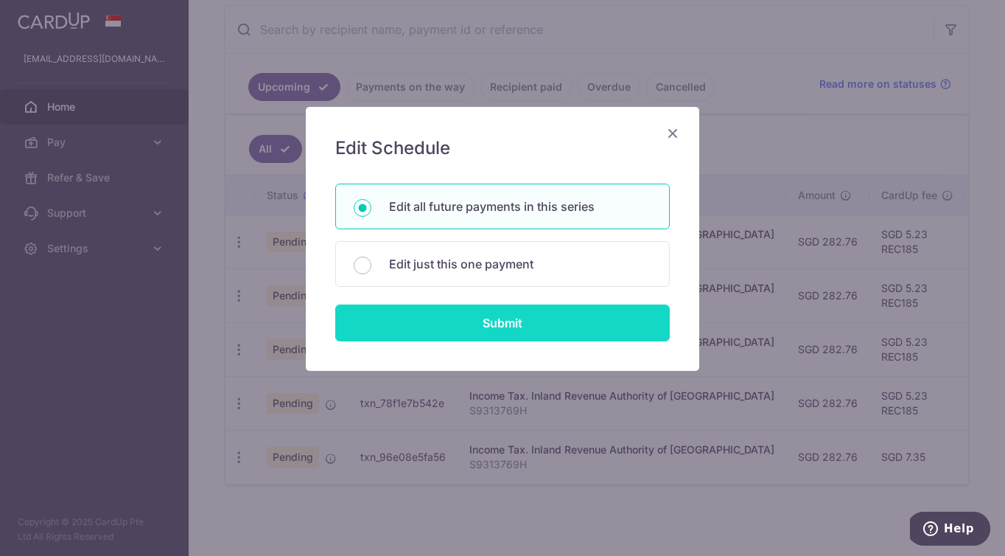
click at [580, 332] on input "Submit" at bounding box center [502, 322] width 335 height 37
radio input "true"
type input "282.76"
type input "S9313769H"
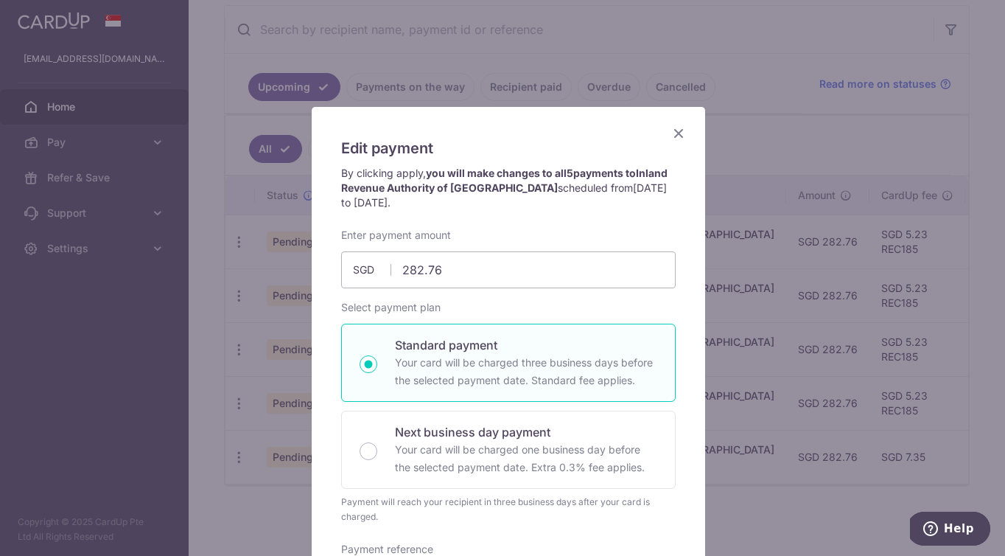
click at [674, 126] on icon "Close" at bounding box center [679, 133] width 18 height 18
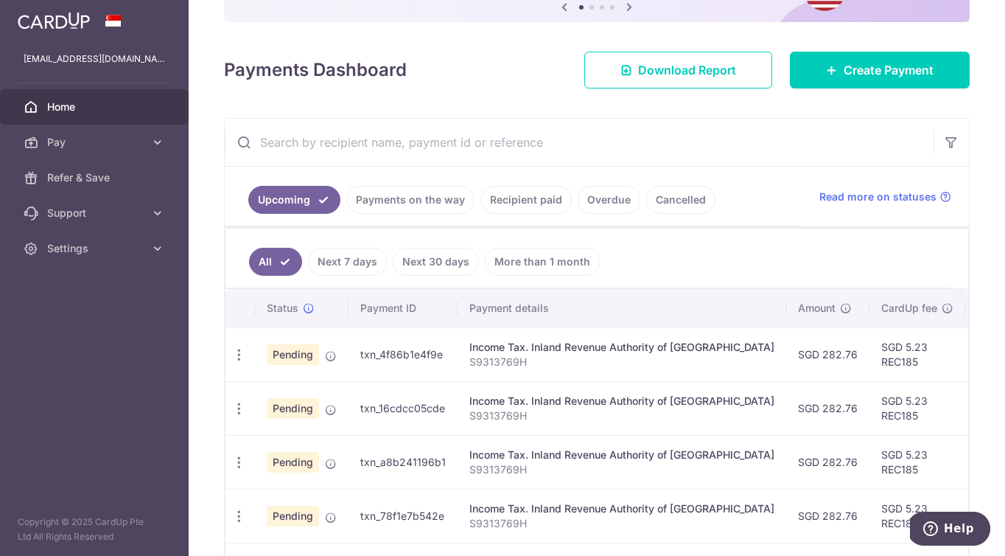
scroll to position [270, 0]
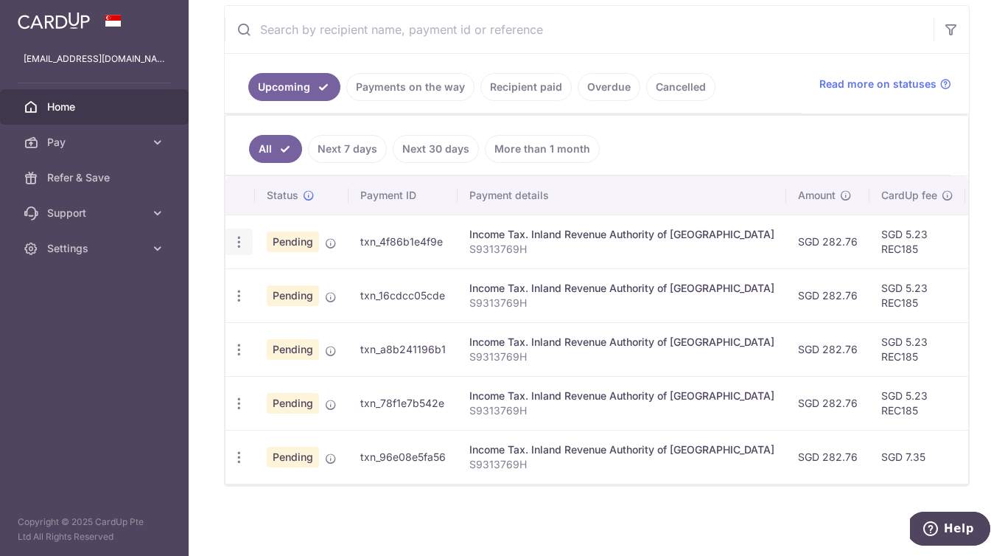
click at [242, 239] on icon "button" at bounding box center [238, 241] width 15 height 15
click at [308, 309] on span "Cancel payment" at bounding box center [317, 318] width 99 height 18
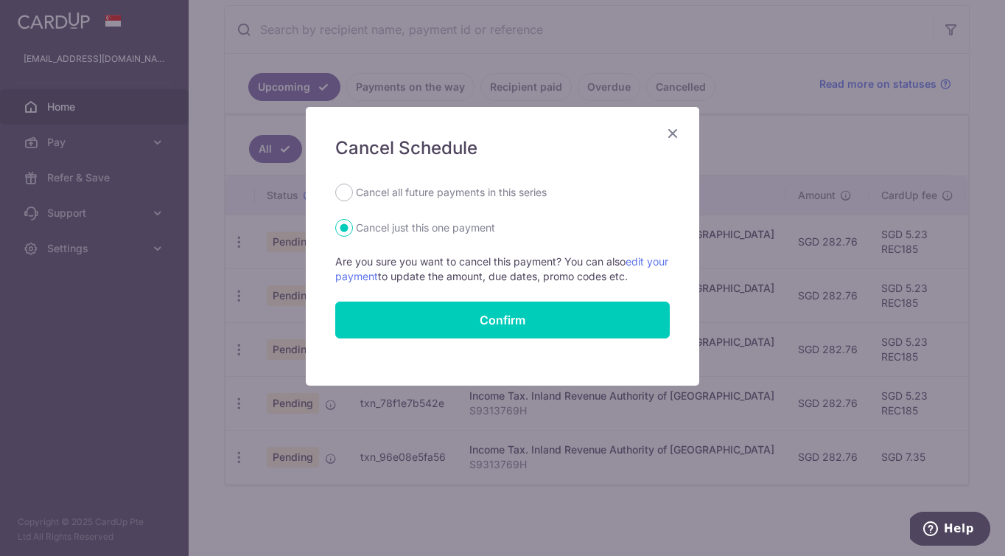
click at [438, 200] on label "Cancel all future payments in this series" at bounding box center [451, 192] width 191 height 18
click at [353, 200] on input "Cancel all future payments in this series" at bounding box center [344, 192] width 18 height 18
radio input "true"
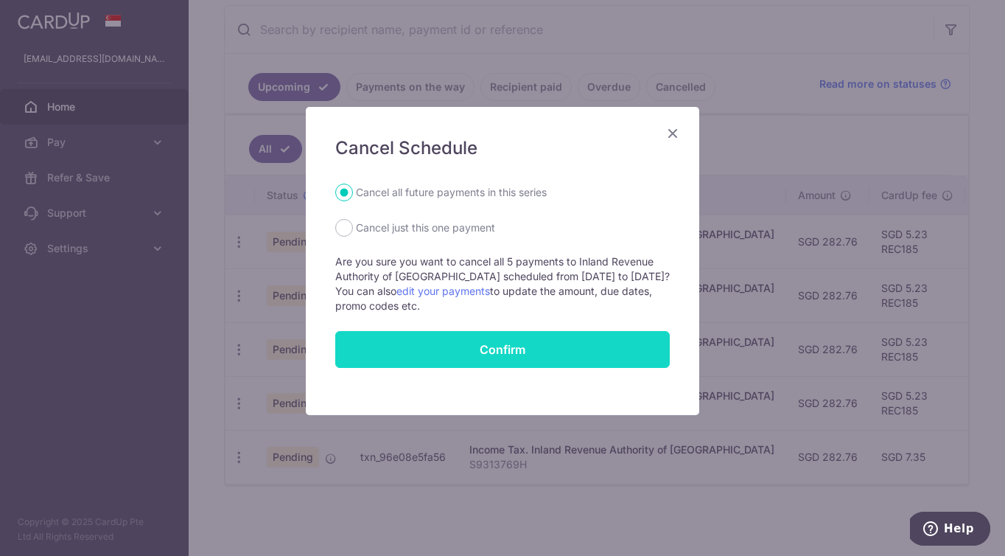
click at [534, 348] on button "Confirm" at bounding box center [502, 349] width 335 height 37
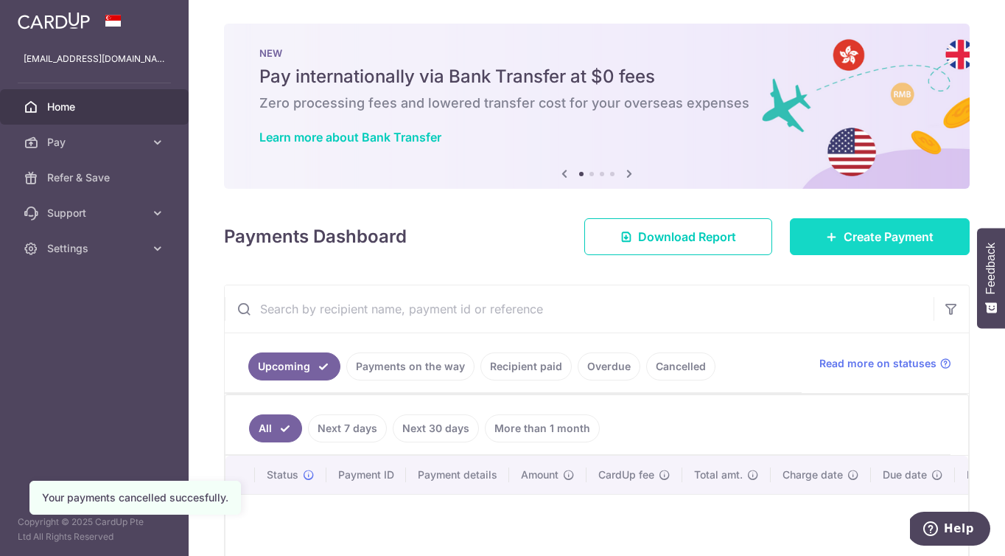
click at [828, 223] on link "Create Payment" at bounding box center [880, 236] width 180 height 37
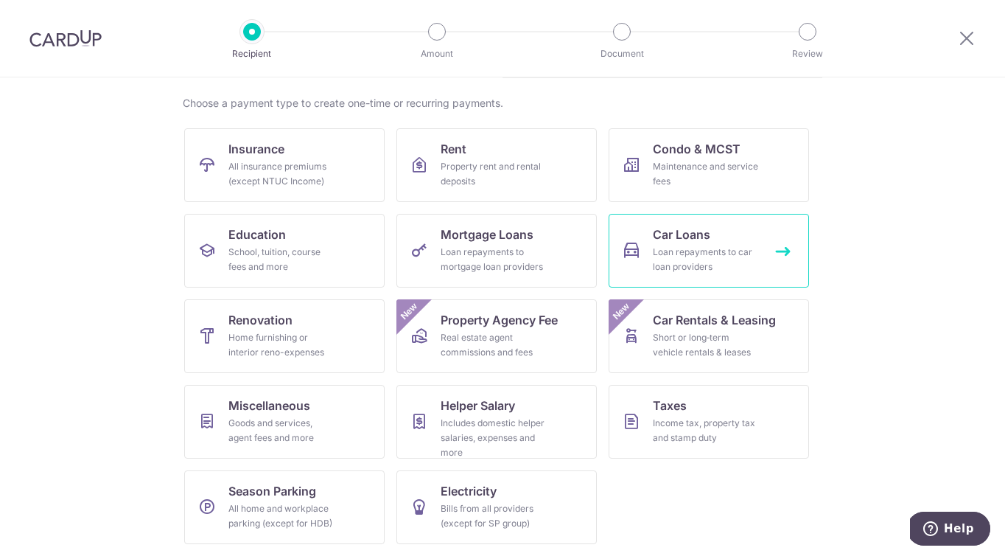
scroll to position [102, 0]
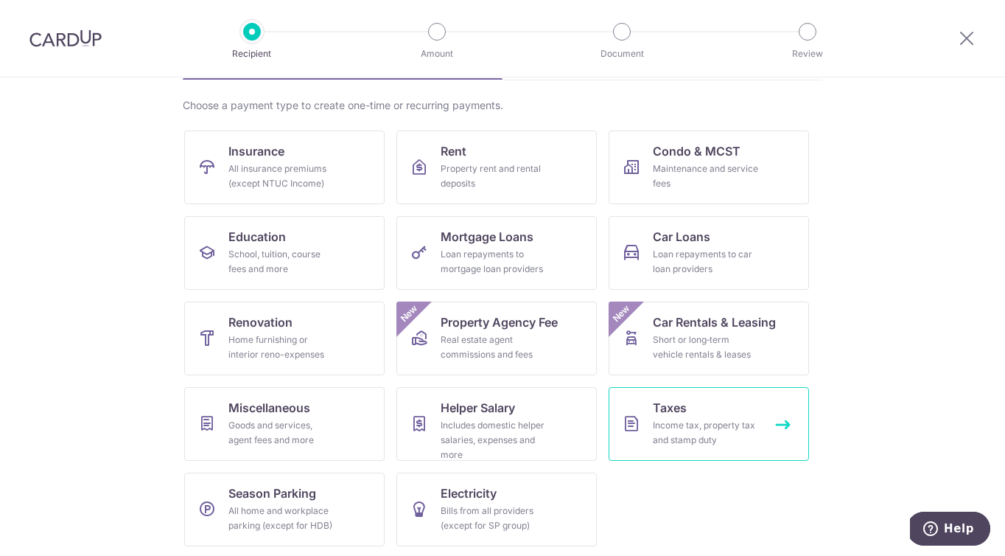
click at [657, 425] on div "Income tax, property tax and stamp duty" at bounding box center [706, 432] width 106 height 29
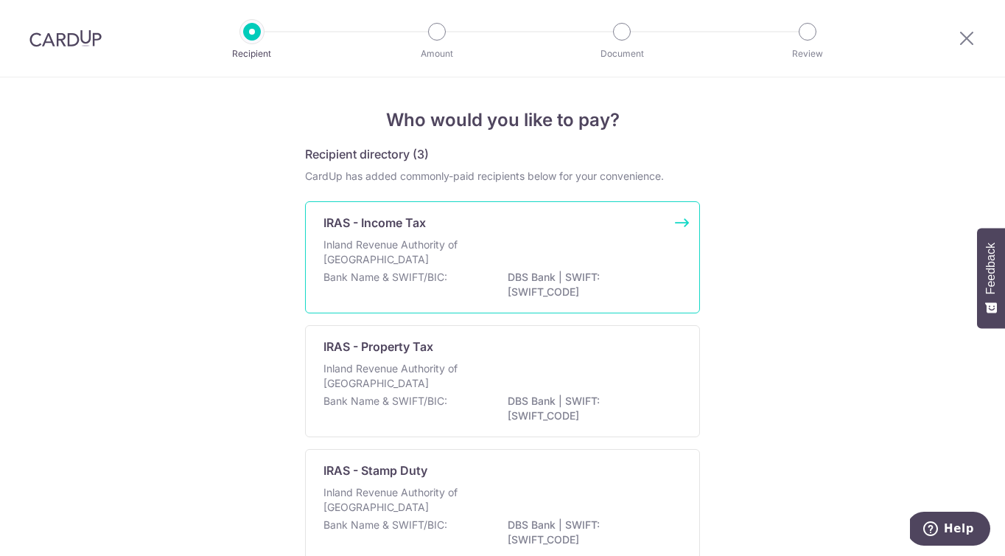
click at [506, 220] on div "IRAS - Income Tax" at bounding box center [494, 223] width 340 height 18
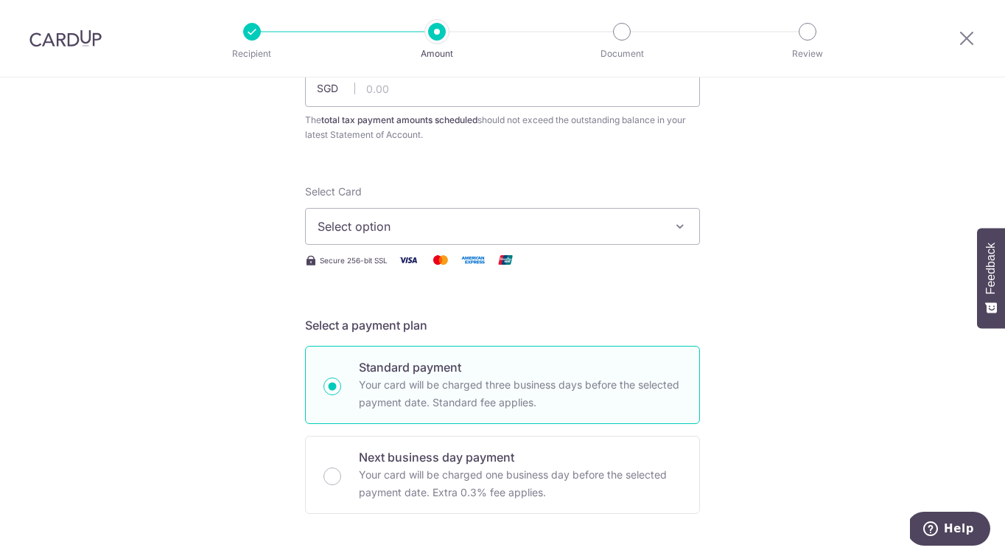
scroll to position [127, 0]
click at [489, 100] on input "text" at bounding box center [502, 89] width 395 height 37
type input "282.76"
click at [622, 219] on span "Select option" at bounding box center [489, 227] width 343 height 18
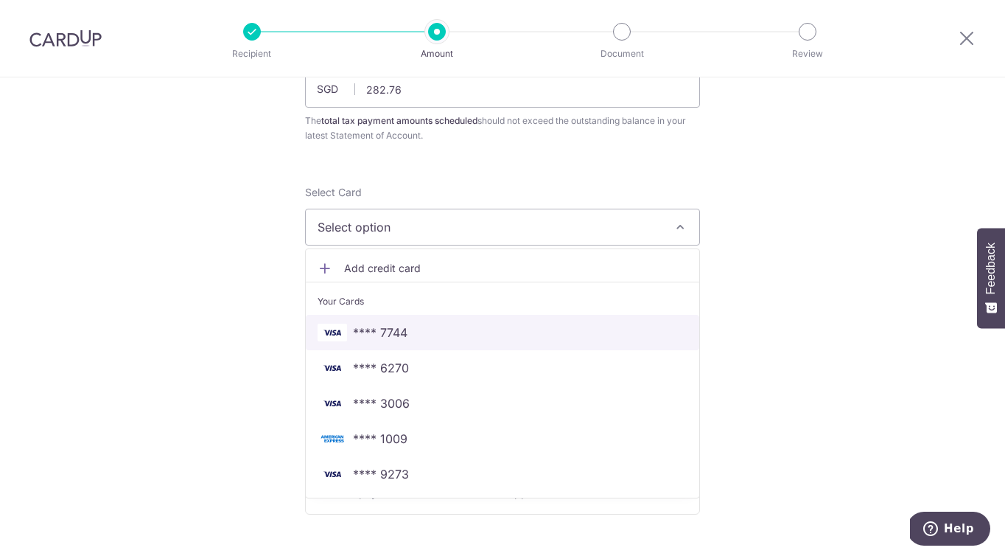
click at [618, 335] on span "**** 7744" at bounding box center [503, 333] width 370 height 18
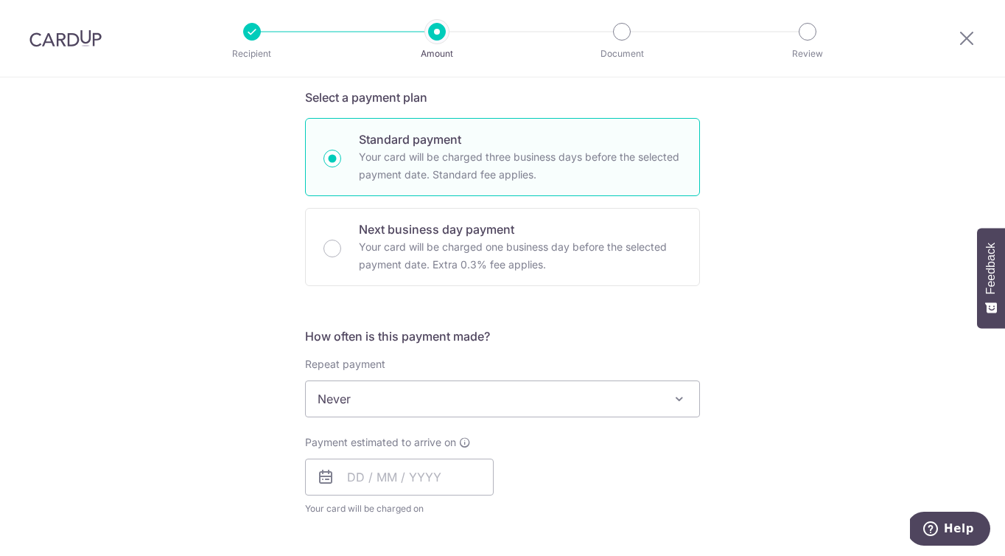
scroll to position [356, 0]
click at [611, 383] on span "Never" at bounding box center [503, 398] width 394 height 35
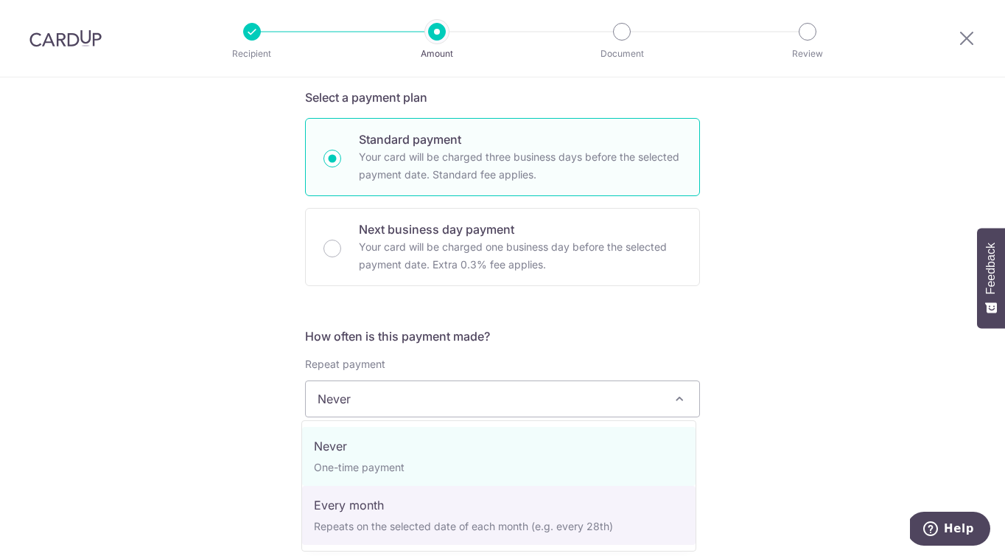
select select "3"
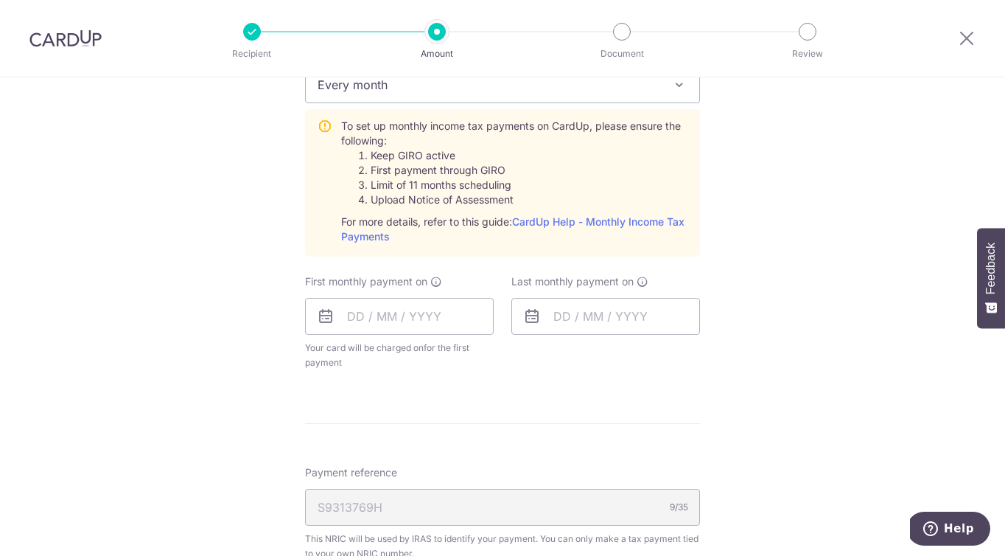
scroll to position [671, 0]
click at [447, 304] on input "text" at bounding box center [399, 314] width 189 height 37
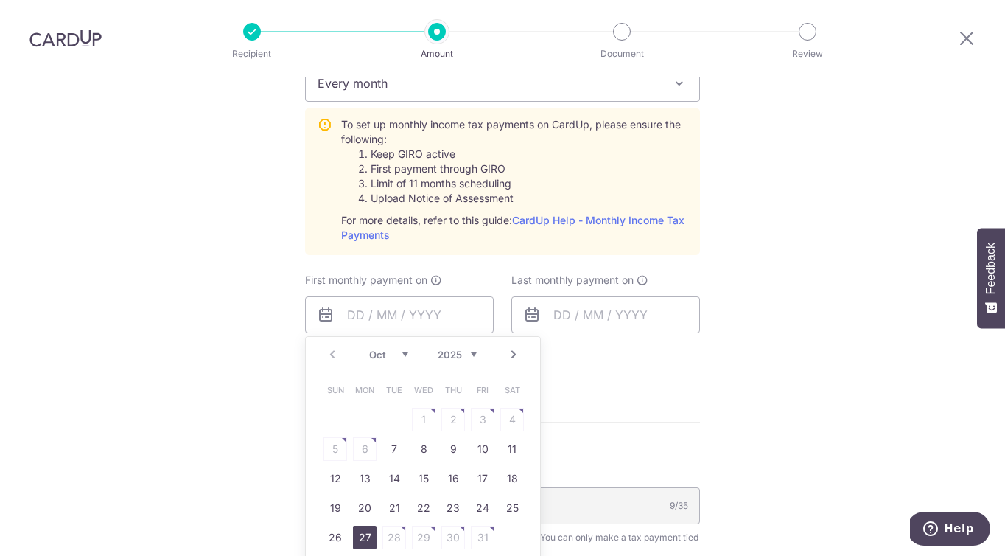
click at [357, 534] on link "27" at bounding box center [365, 537] width 24 height 24
type input "27/10/2025"
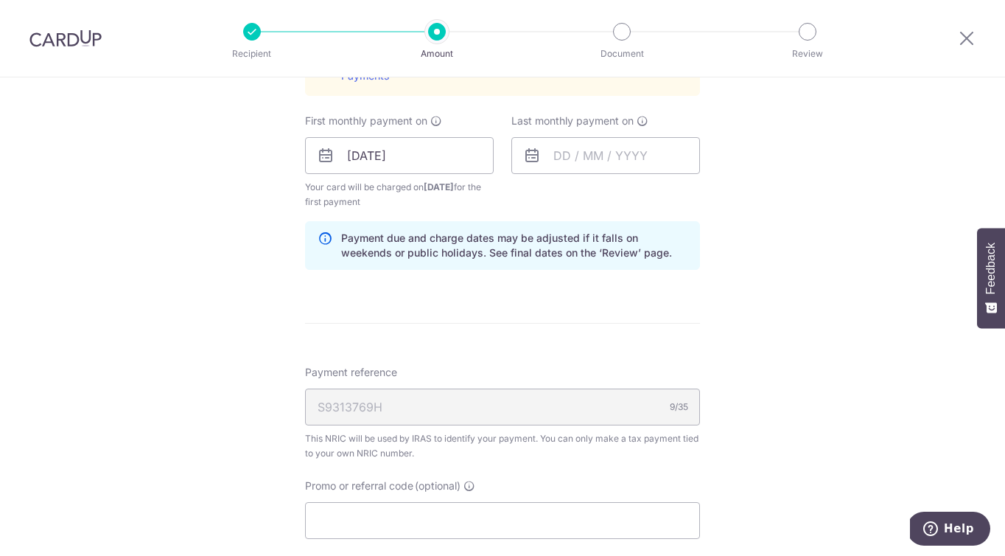
scroll to position [856, 0]
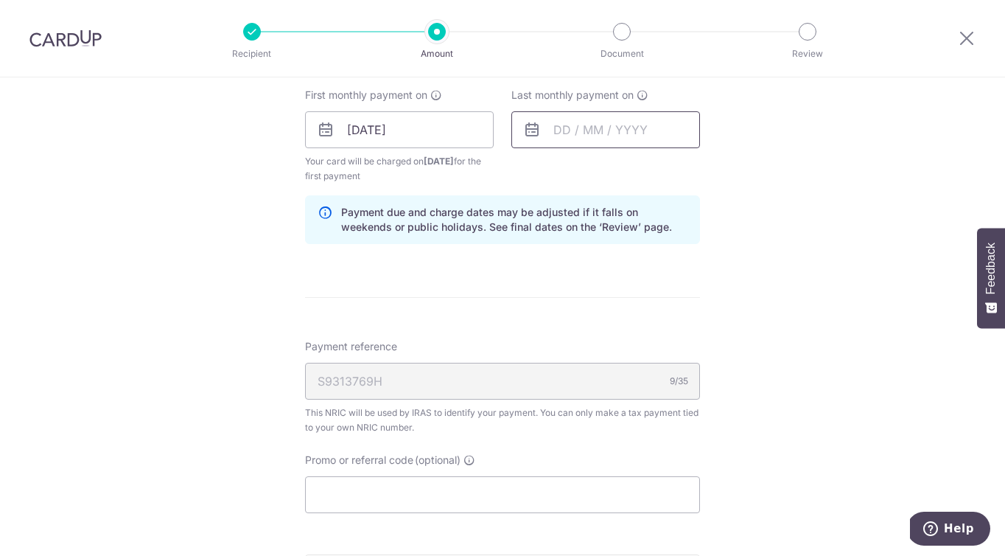
click at [584, 122] on input "text" at bounding box center [605, 129] width 189 height 37
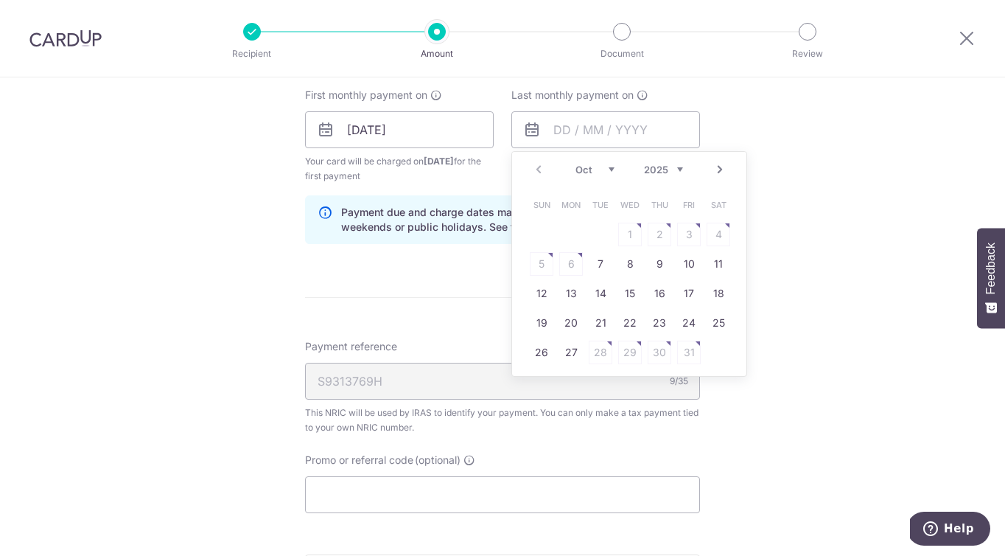
click at [720, 164] on link "Next" at bounding box center [720, 170] width 18 height 18
click at [719, 173] on link "Next" at bounding box center [720, 170] width 18 height 18
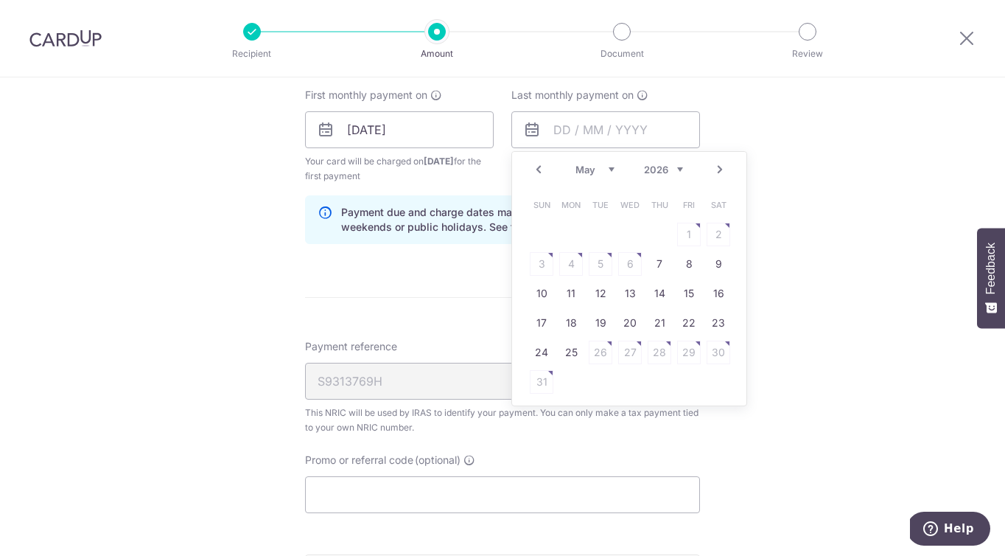
click at [541, 171] on link "Prev" at bounding box center [539, 170] width 18 height 18
click at [716, 175] on link "Next" at bounding box center [720, 170] width 18 height 18
click at [722, 173] on link "Next" at bounding box center [720, 170] width 18 height 18
click at [660, 259] on link "7" at bounding box center [660, 264] width 24 height 24
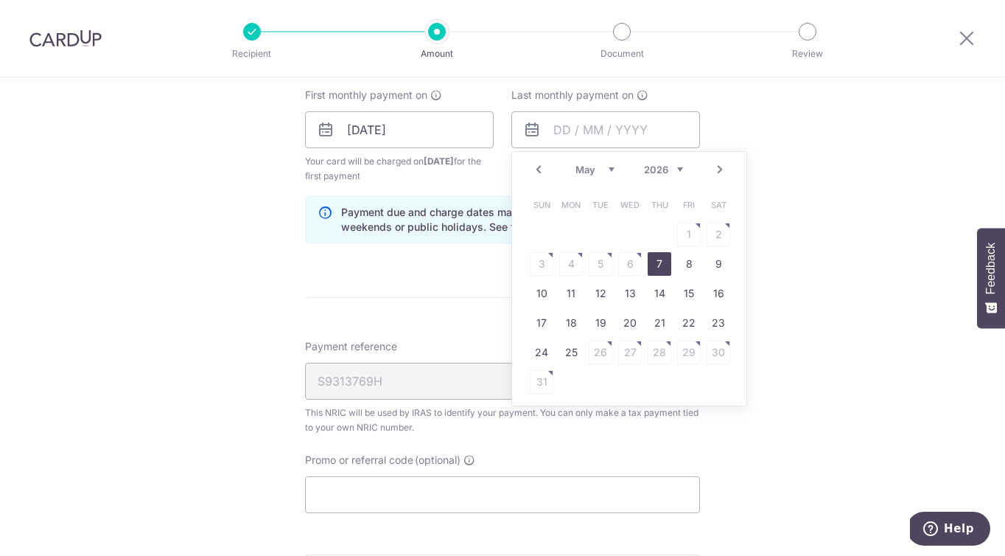
type input "07/05/2026"
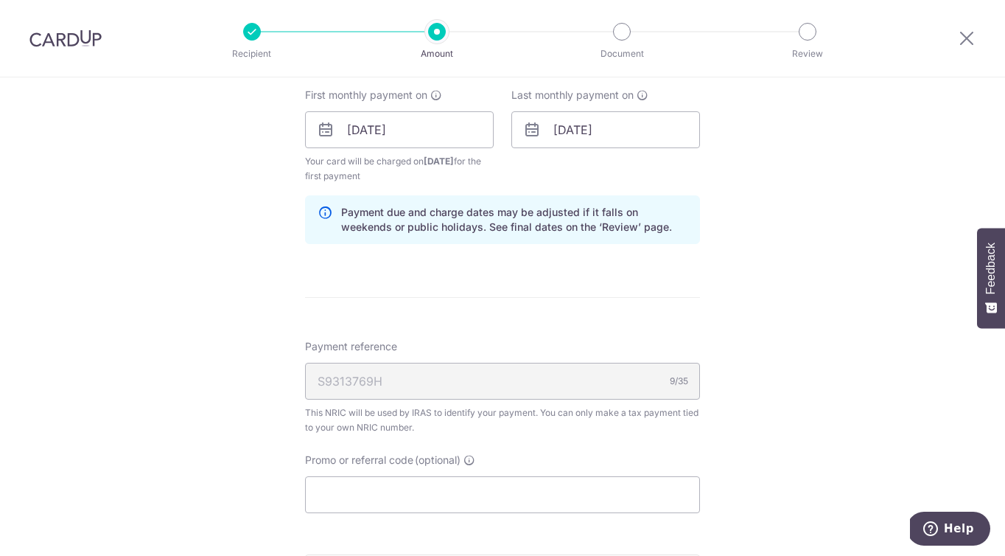
click at [813, 235] on div "Tell us more about your payment Enter one-time or monthly payment amount SGD 28…" at bounding box center [502, 19] width 1005 height 1597
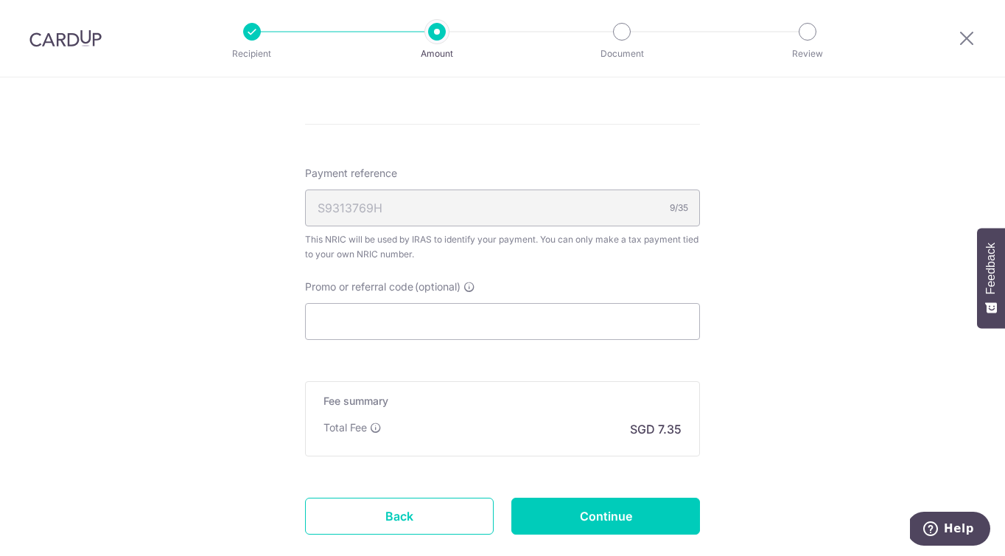
scroll to position [1052, 0]
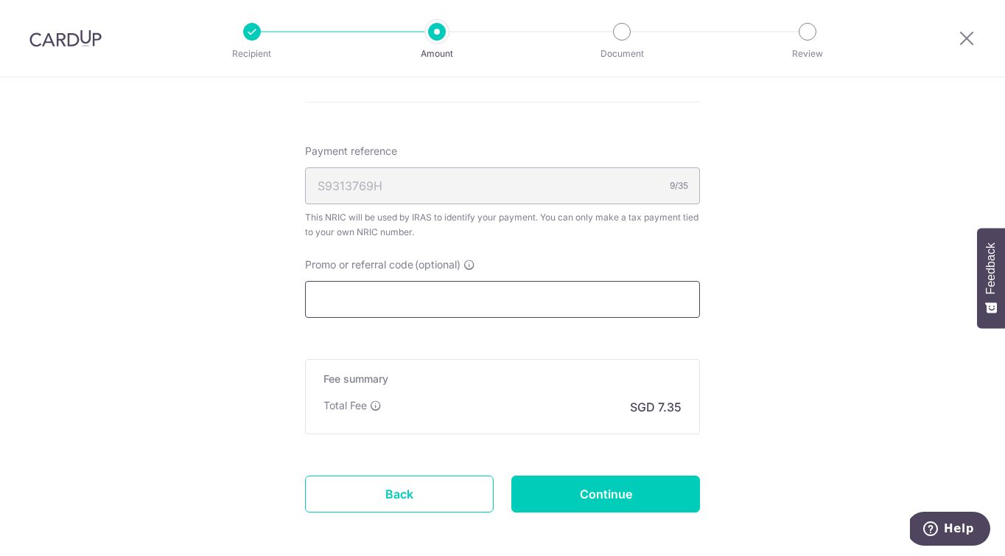
click at [623, 304] on input "Promo or referral code (optional)" at bounding box center [502, 299] width 395 height 37
paste input "VTAX25R"
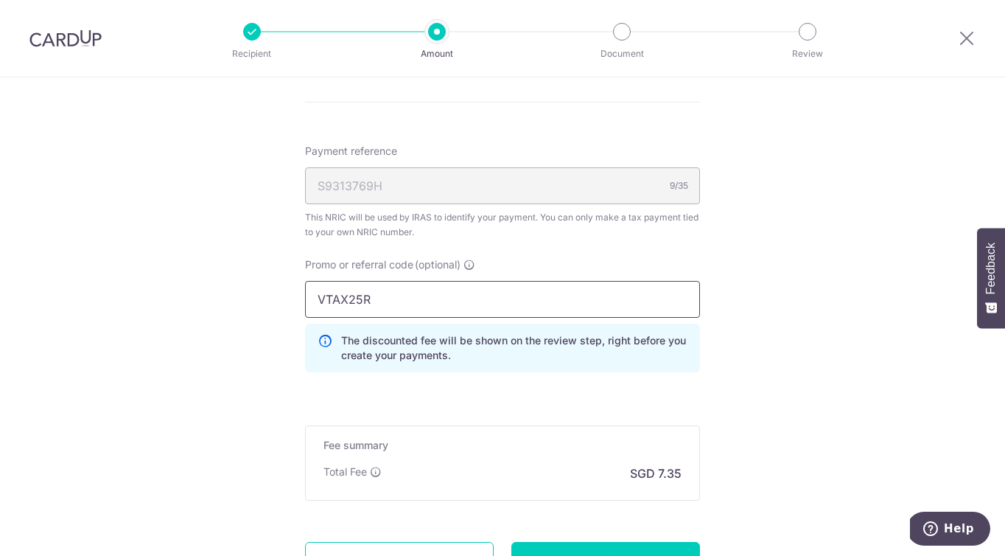
type input "VTAX25R"
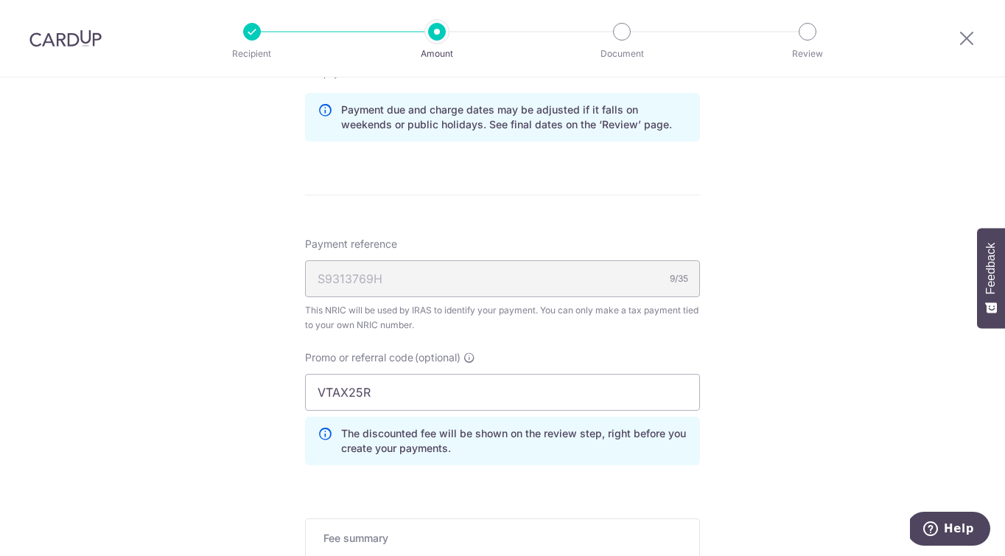
scroll to position [1109, 0]
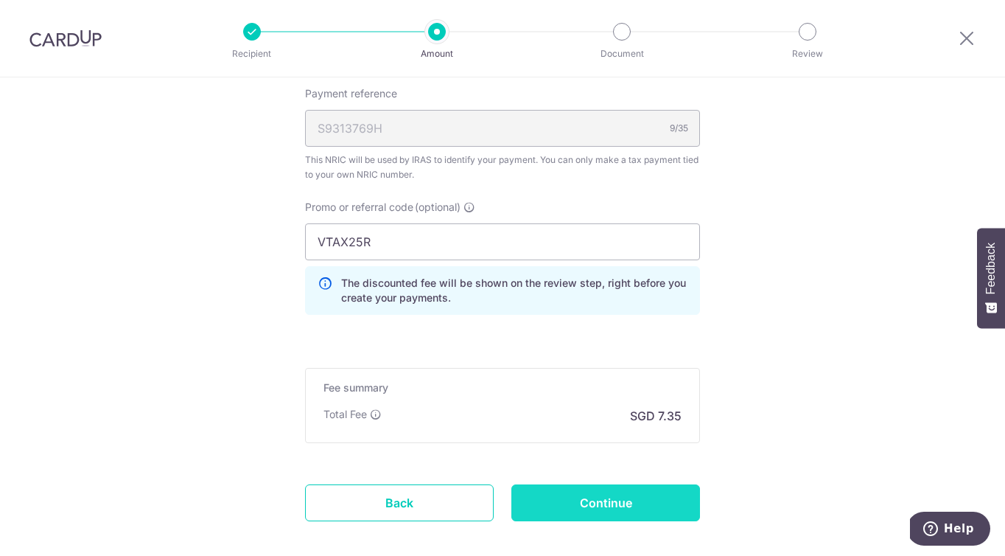
click at [593, 492] on input "Continue" at bounding box center [605, 502] width 189 height 37
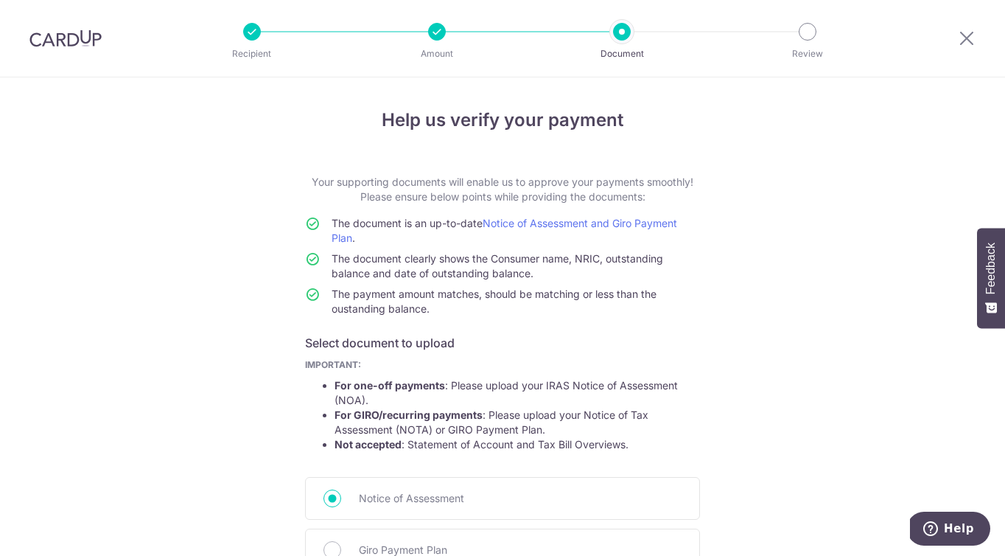
scroll to position [197, 0]
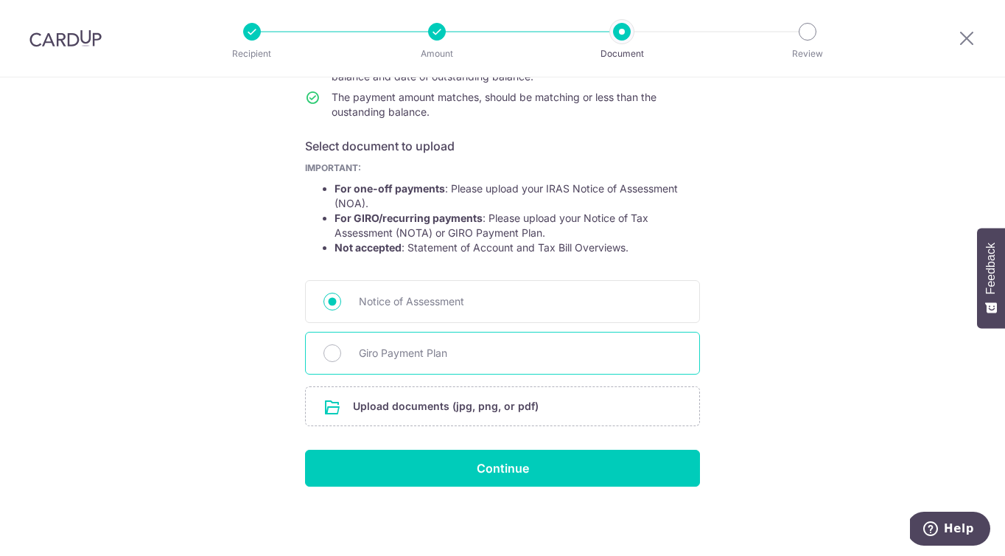
click at [452, 357] on span "Giro Payment Plan" at bounding box center [520, 353] width 323 height 18
click at [341, 357] on input "Giro Payment Plan" at bounding box center [333, 353] width 18 height 18
radio input "true"
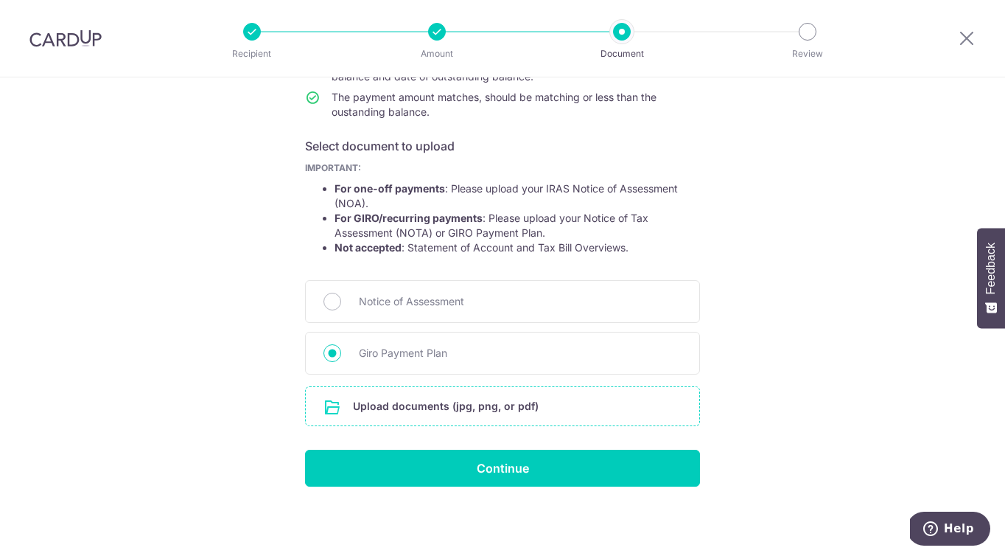
click at [485, 400] on input "file" at bounding box center [503, 406] width 394 height 38
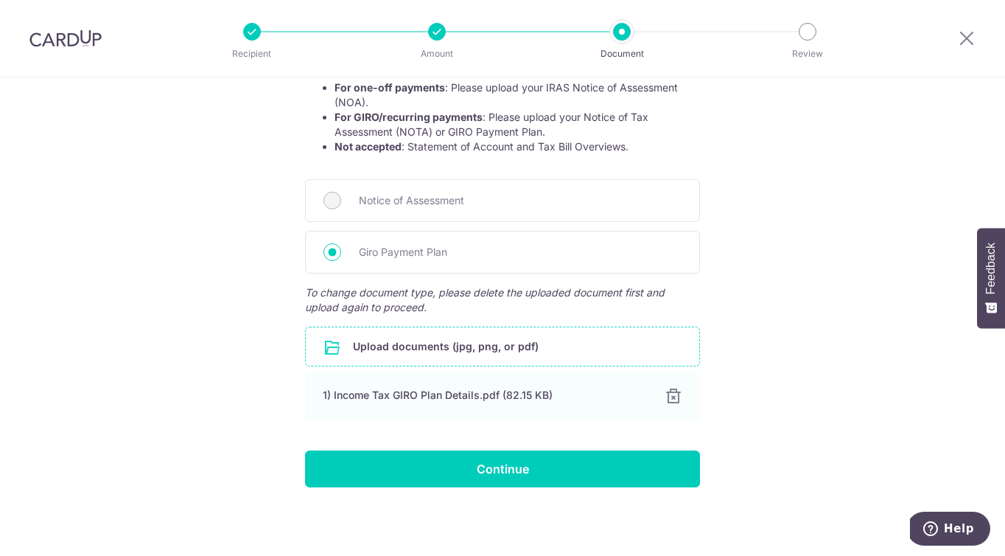
scroll to position [298, 0]
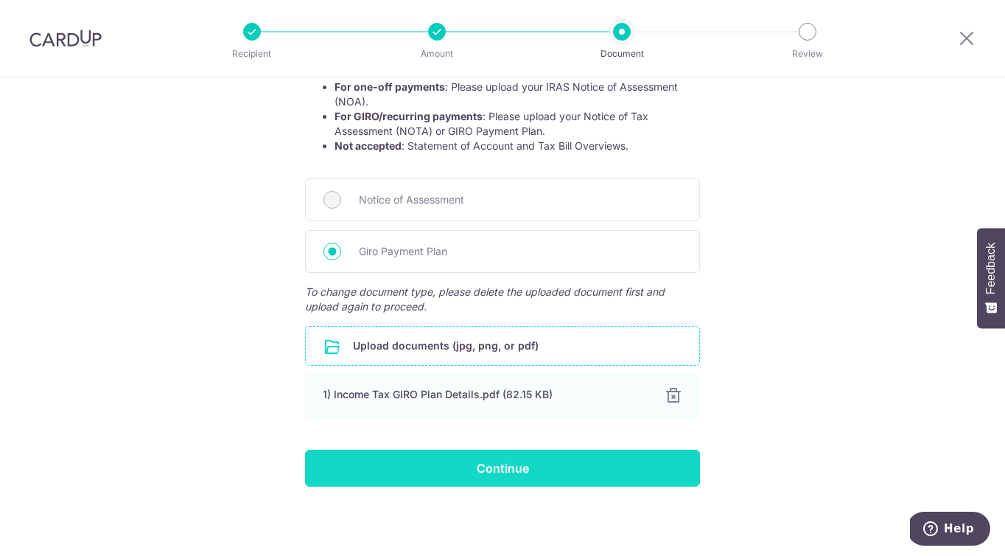
click at [603, 459] on input "Continue" at bounding box center [502, 468] width 395 height 37
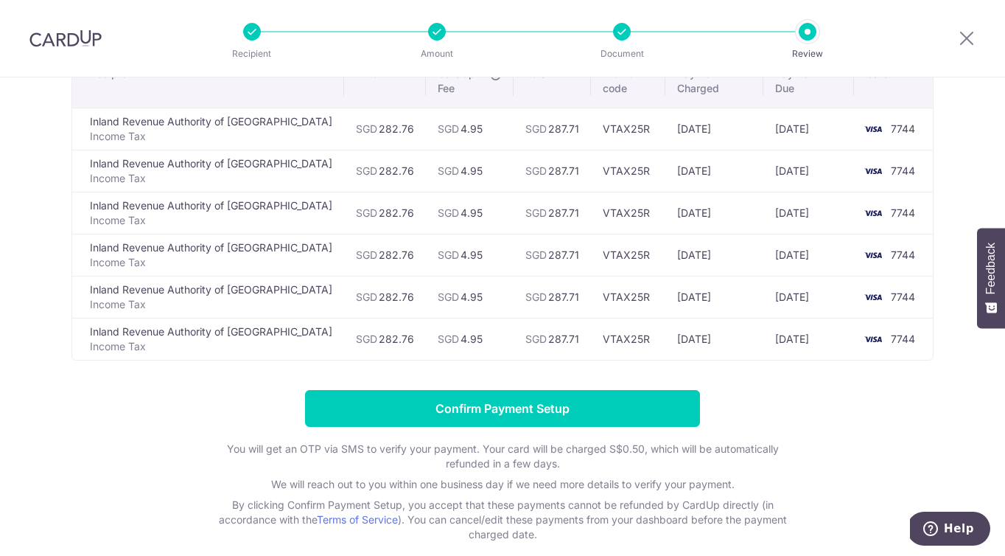
scroll to position [148, 0]
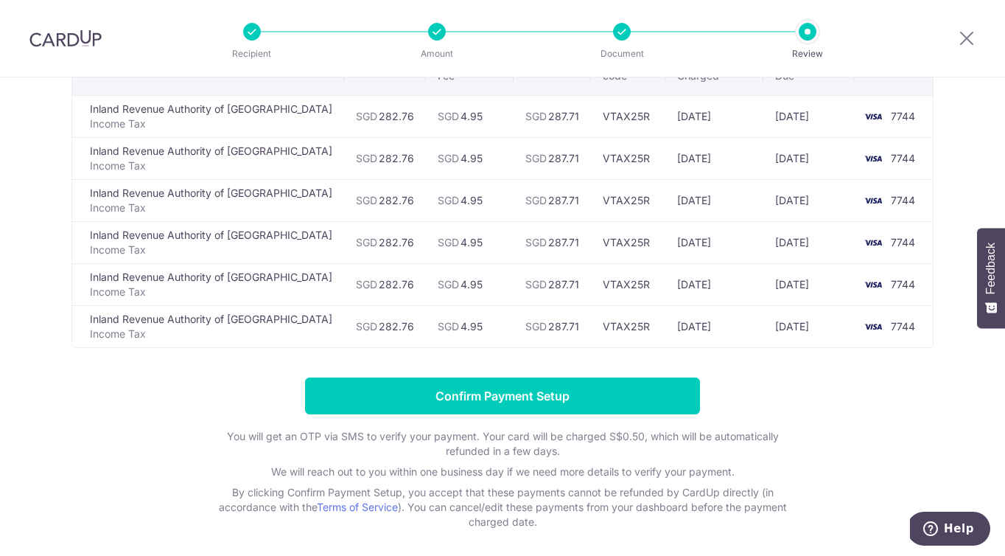
click at [780, 330] on td "[DATE]" at bounding box center [808, 326] width 91 height 42
click at [819, 389] on form "Confirm Payment Setup You will get an OTP via SMS to verify your payment. Your …" at bounding box center [502, 453] width 862 height 152
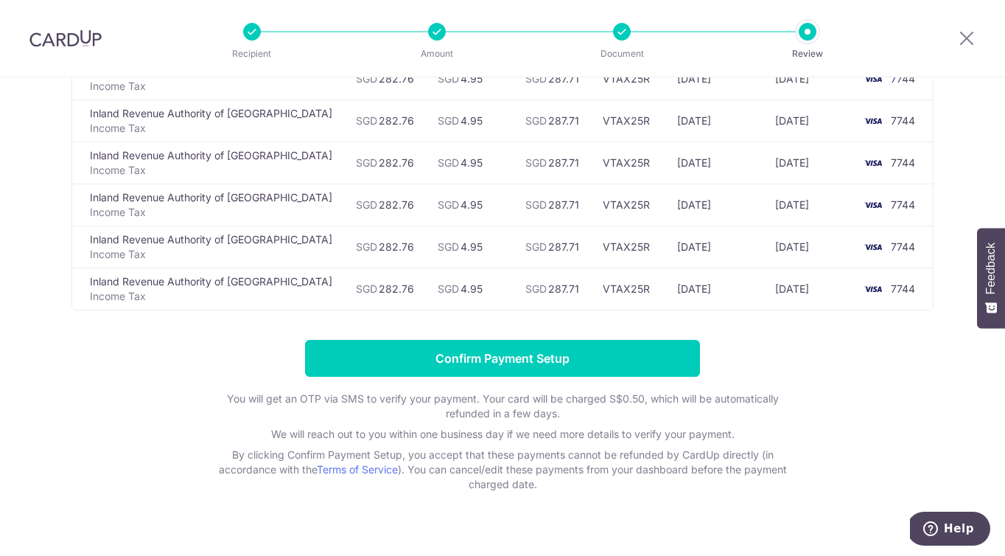
scroll to position [209, 0]
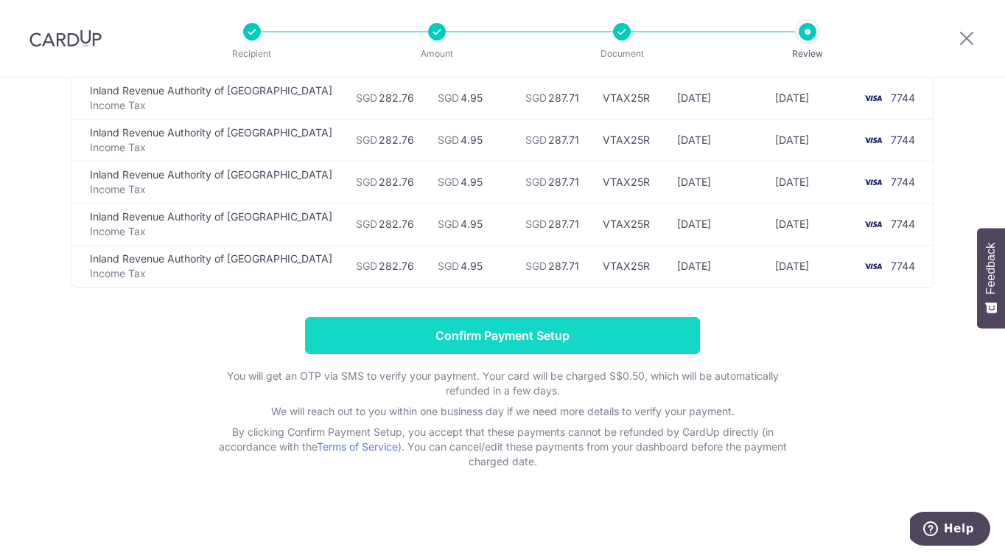
click at [588, 334] on input "Confirm Payment Setup" at bounding box center [502, 335] width 395 height 37
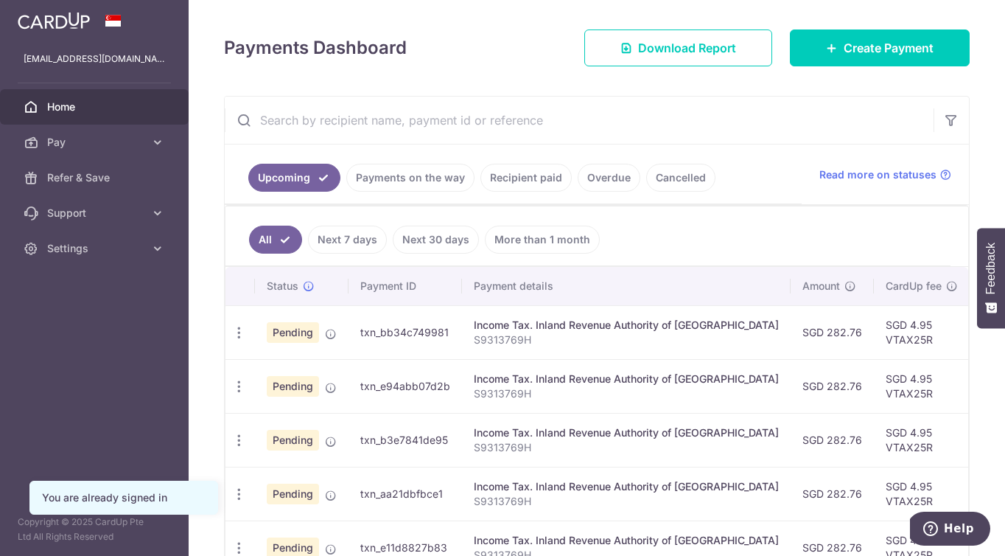
scroll to position [189, 0]
click at [246, 334] on div "Update payment Cancel payment" at bounding box center [238, 331] width 27 height 27
click at [237, 335] on icon "button" at bounding box center [238, 331] width 15 height 15
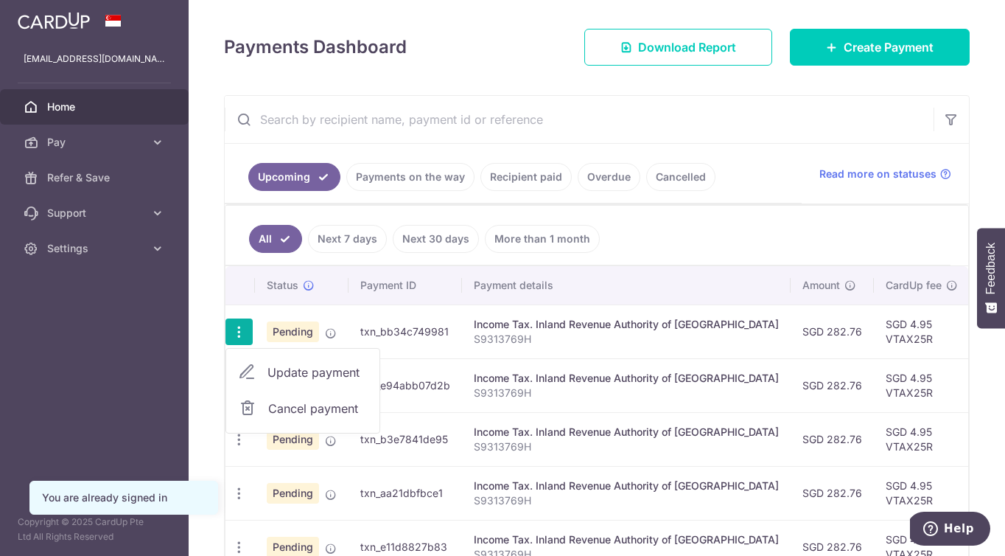
click at [323, 375] on span "Update payment" at bounding box center [317, 372] width 100 height 18
radio input "true"
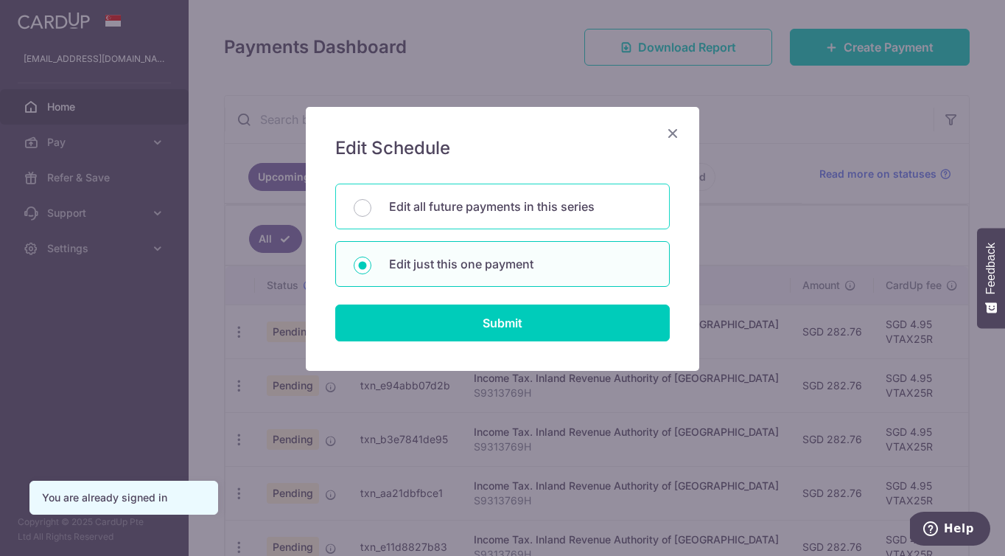
click at [520, 205] on p "Edit all future payments in this series" at bounding box center [520, 206] width 262 height 18
click at [371, 205] on input "Edit all future payments in this series" at bounding box center [363, 208] width 18 height 18
radio input "true"
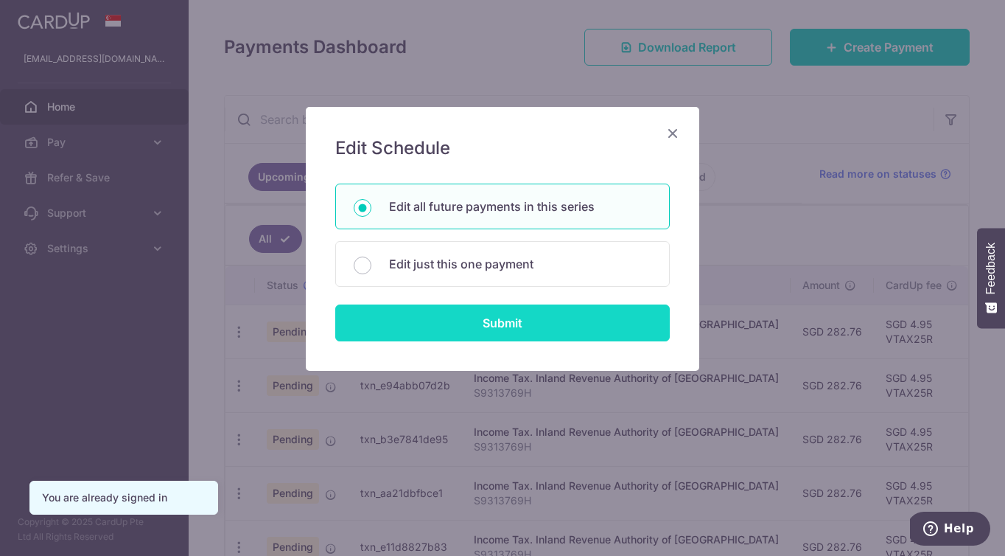
click at [508, 330] on input "Submit" at bounding box center [502, 322] width 335 height 37
radio input "true"
type input "282.76"
type input "S9313769H"
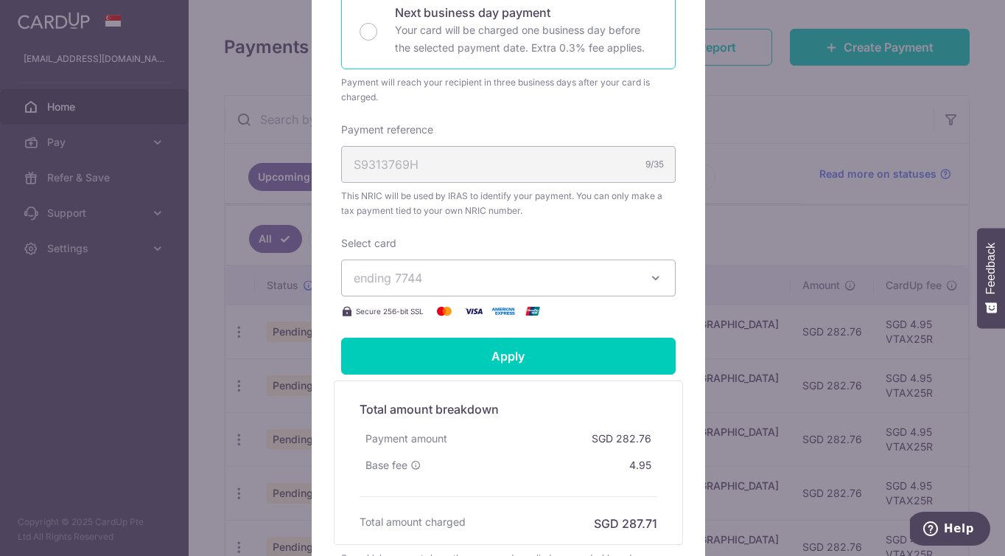
scroll to position [417, 0]
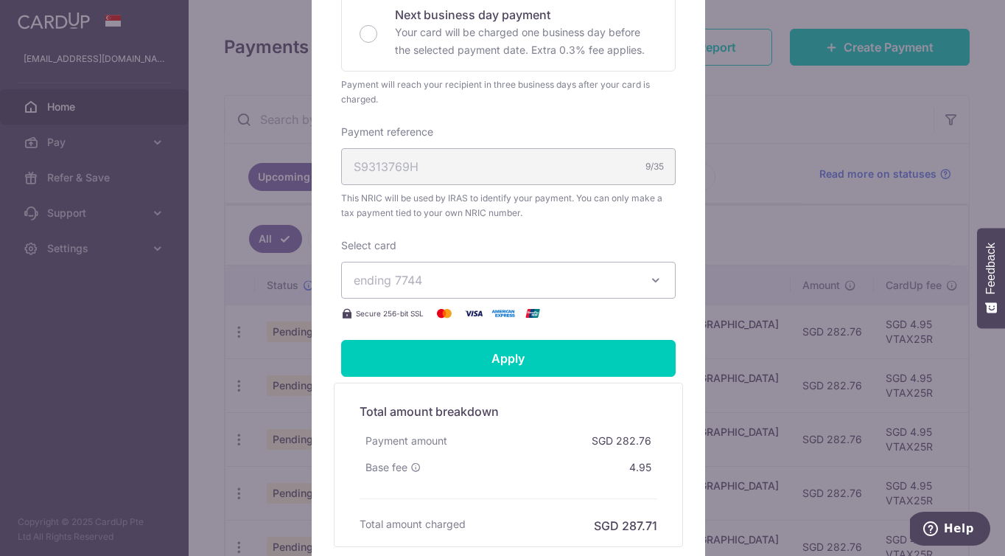
click at [485, 272] on span "ending 7744" at bounding box center [495, 280] width 283 height 18
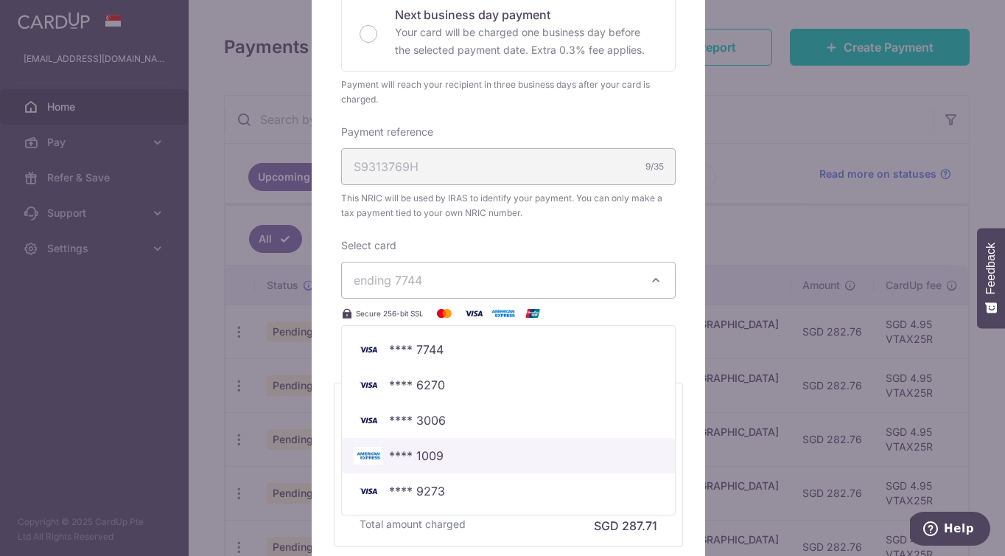
click at [527, 447] on span "**** 1009" at bounding box center [508, 456] width 309 height 18
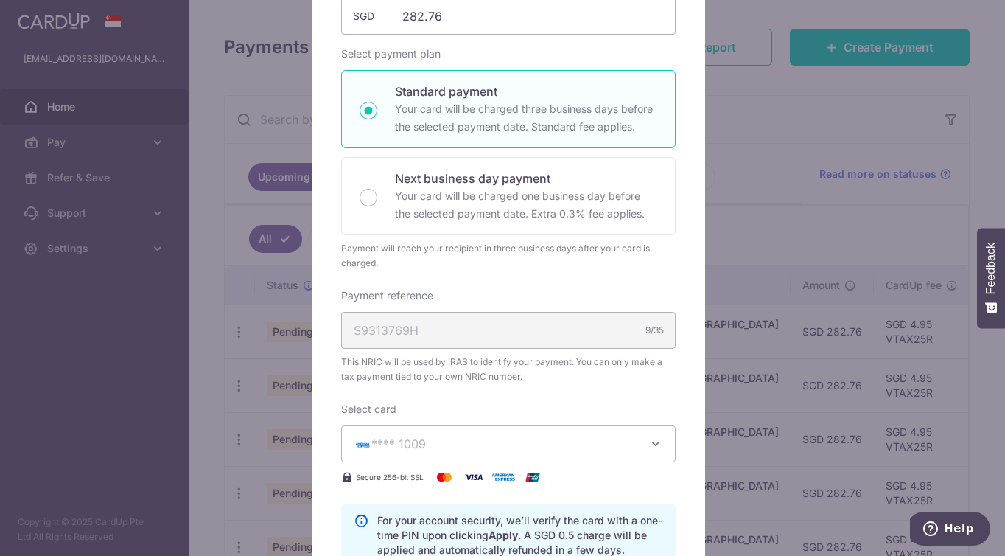
scroll to position [0, 0]
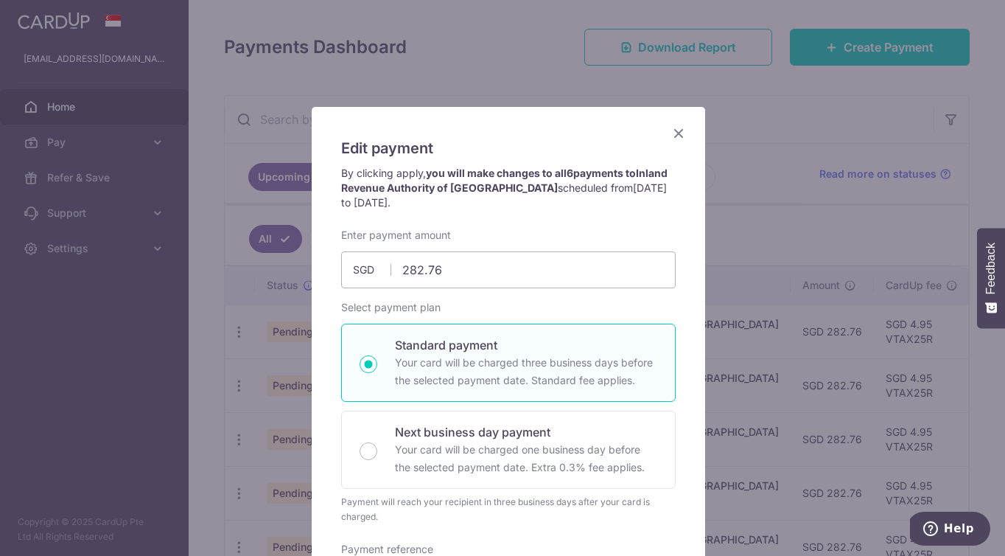
click at [670, 131] on icon "Close" at bounding box center [679, 133] width 18 height 18
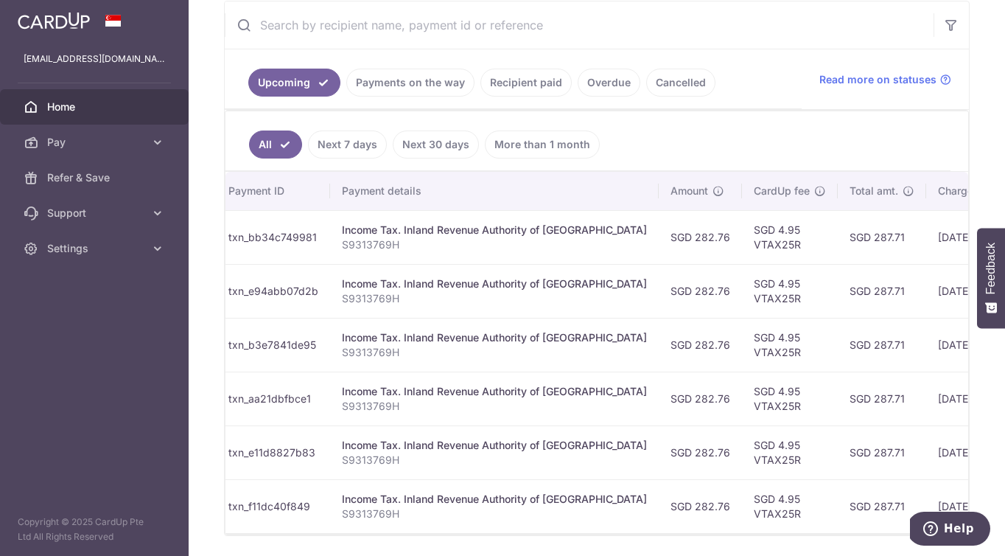
scroll to position [0, 91]
